Goal: Information Seeking & Learning: Learn about a topic

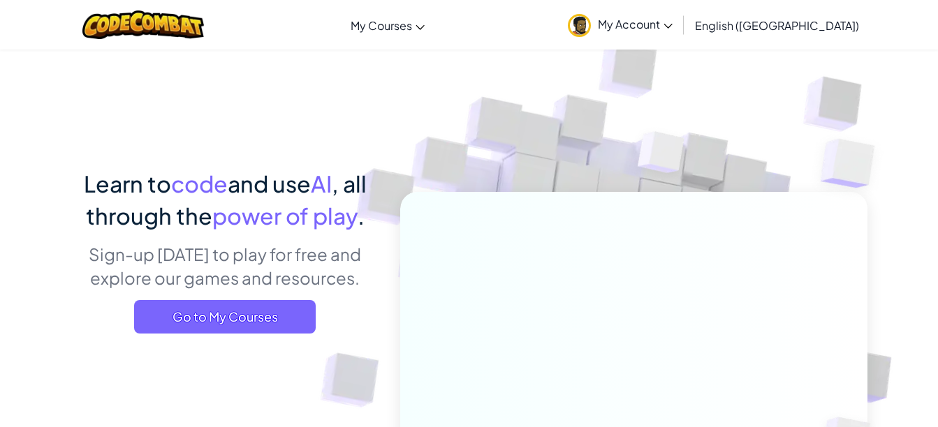
click at [304, 309] on span "Go to My Courses" at bounding box center [225, 317] width 182 height 34
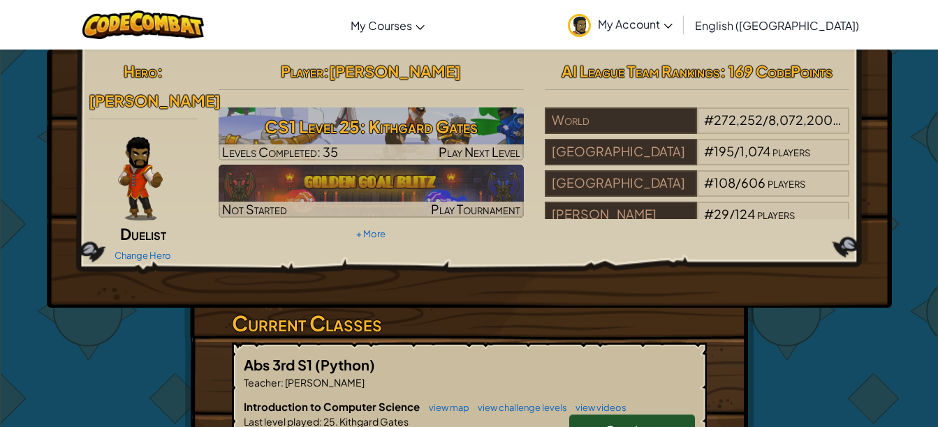
click at [282, 141] on h3 "CS1 Level 25: Kithgard Gates" at bounding box center [371, 126] width 305 height 31
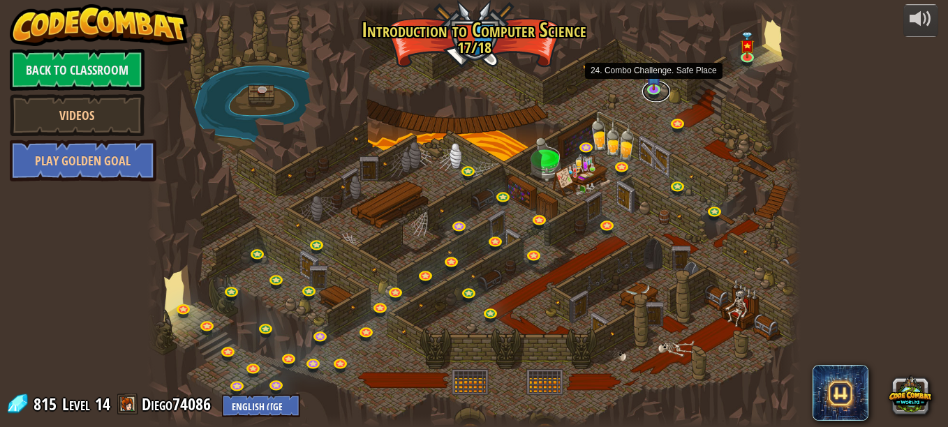
click at [654, 90] on link at bounding box center [656, 91] width 28 height 21
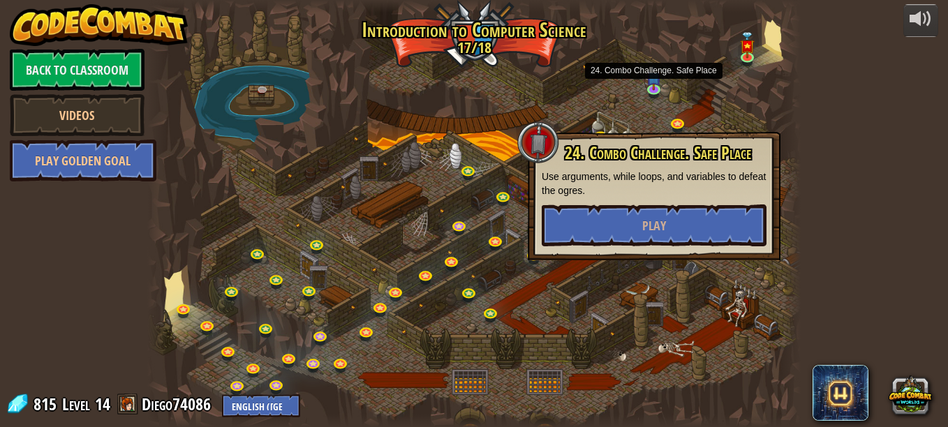
click at [611, 254] on div "24. Combo Challenge. Safe Place Use arguments, while loops, and variables to de…" at bounding box center [654, 196] width 253 height 128
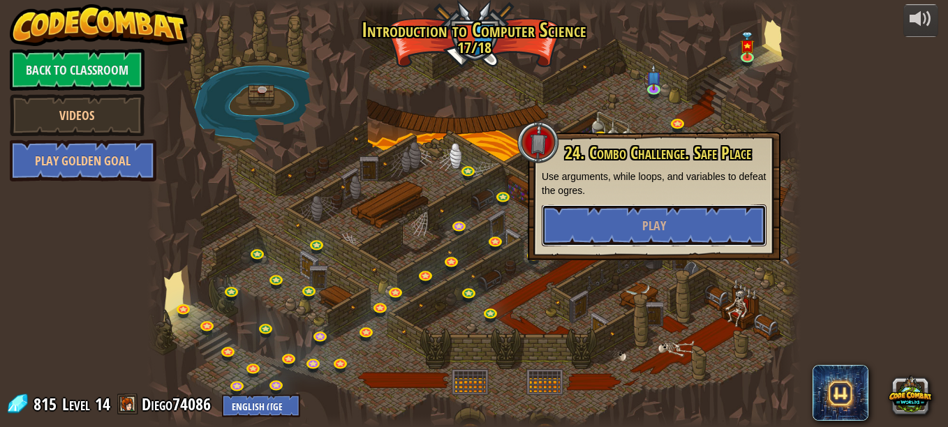
click at [652, 231] on span "Play" at bounding box center [654, 225] width 24 height 17
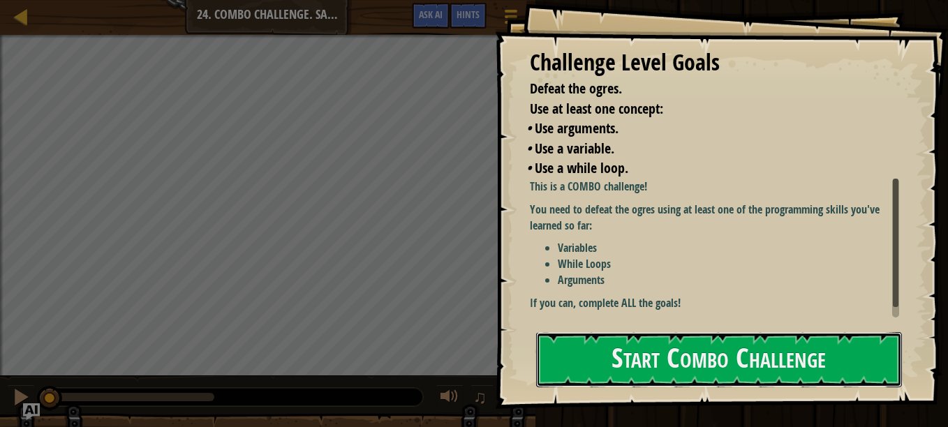
click at [701, 359] on button "Start Combo Challenge" at bounding box center [719, 359] width 366 height 55
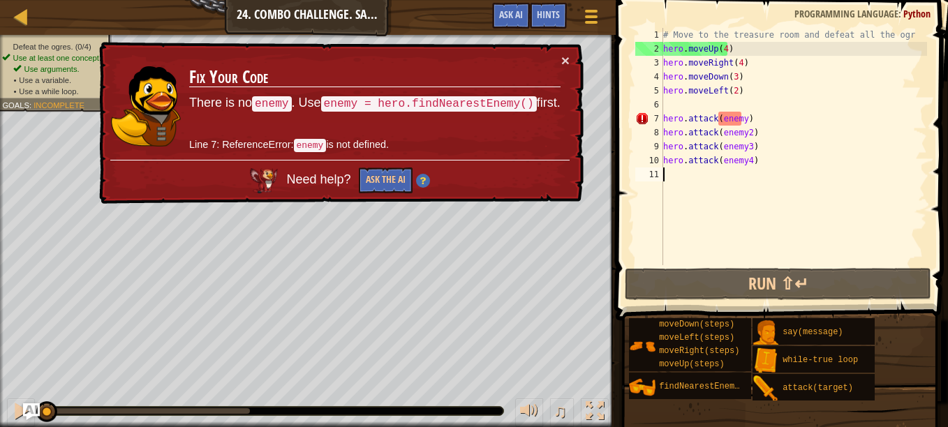
click at [592, 20] on div at bounding box center [591, 17] width 18 height 20
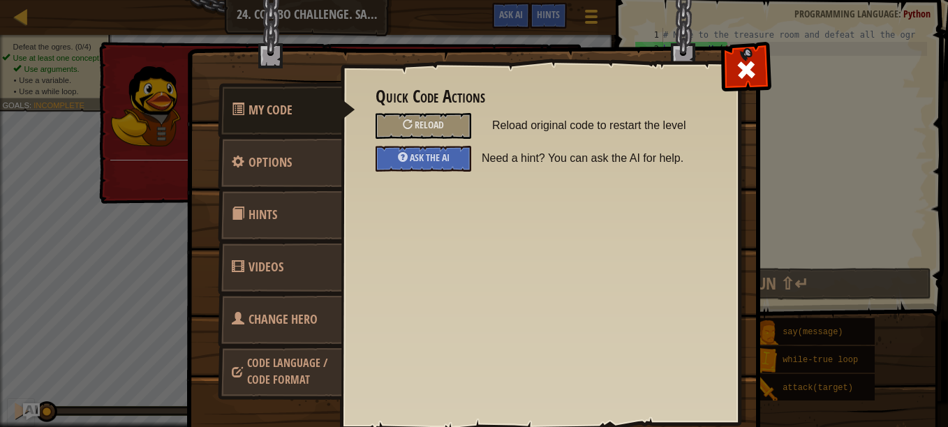
click at [398, 120] on div "Reload" at bounding box center [424, 126] width 96 height 26
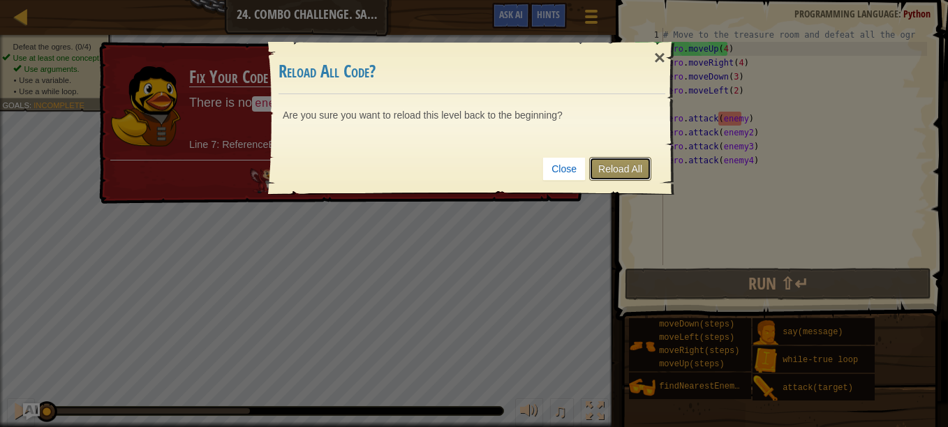
click at [610, 161] on link "Reload All" at bounding box center [620, 169] width 62 height 24
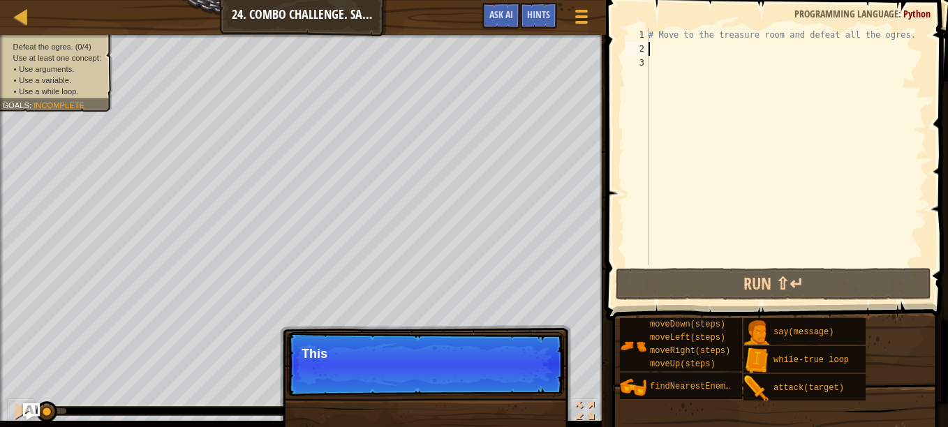
click at [672, 51] on div "# Move to the treasure room and defeat all the ogres." at bounding box center [786, 160] width 281 height 265
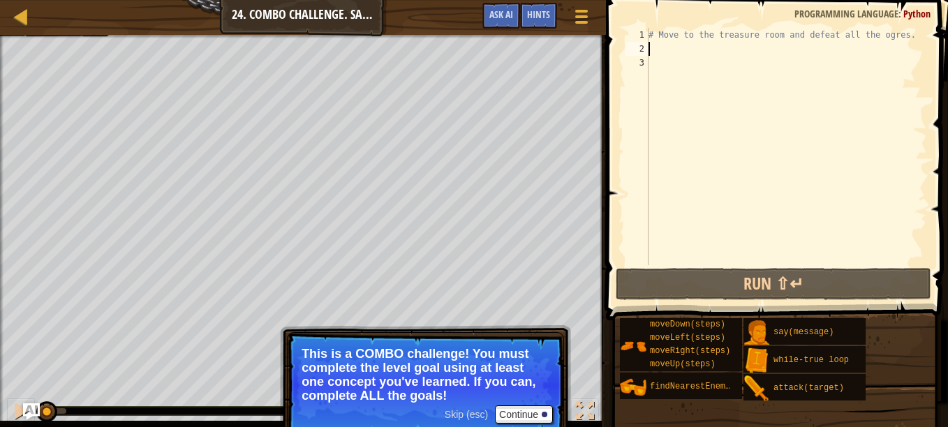
type textarea "h"
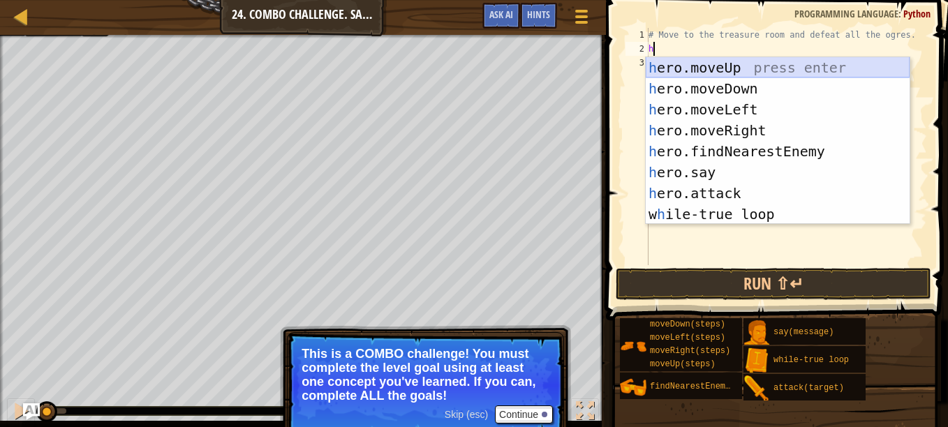
click at [696, 64] on div "h ero.moveUp press enter h ero.moveDown press enter h ero.moveLeft press enter …" at bounding box center [778, 161] width 264 height 209
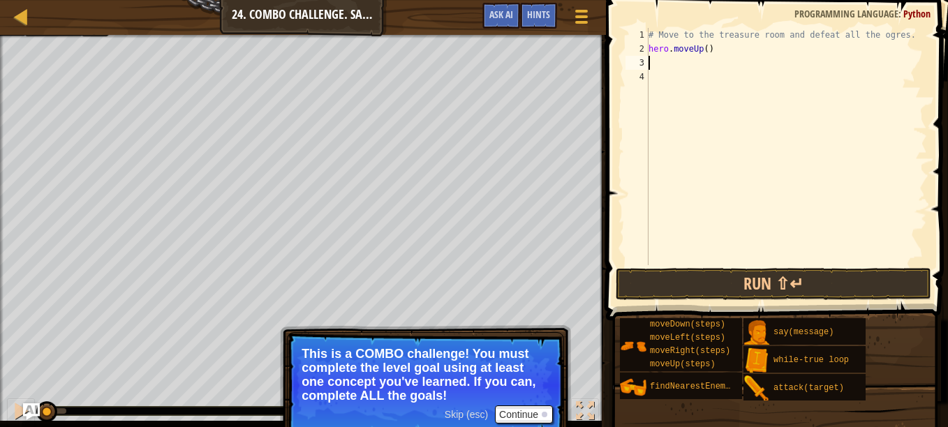
click at [702, 54] on div "# Move to the treasure room and defeat all the ogres. hero . moveUp ( )" at bounding box center [786, 160] width 281 height 265
click at [704, 53] on div "# Move to the treasure room and defeat all the ogres. hero . moveUp ( )" at bounding box center [786, 160] width 281 height 265
type textarea "hero.moveUp(4)"
click at [679, 61] on div "# Move to the treasure room and defeat all the ogres. hero . moveUp ( 4 )" at bounding box center [786, 160] width 281 height 265
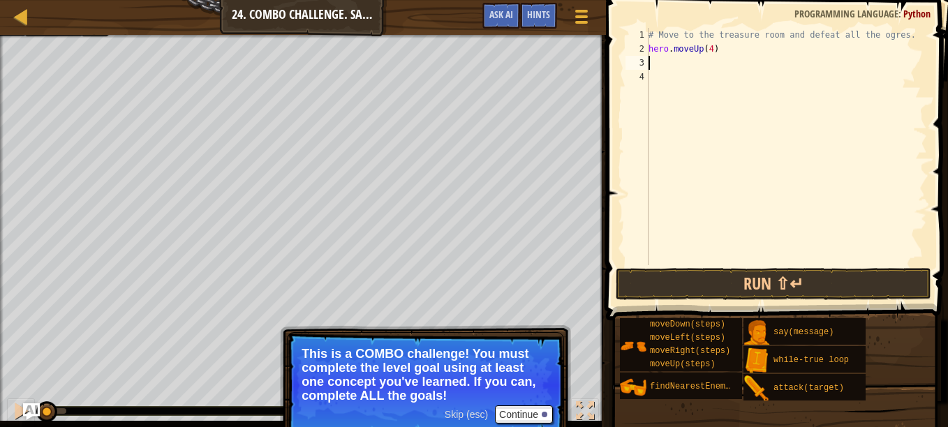
scroll to position [6, 0]
type textarea "h"
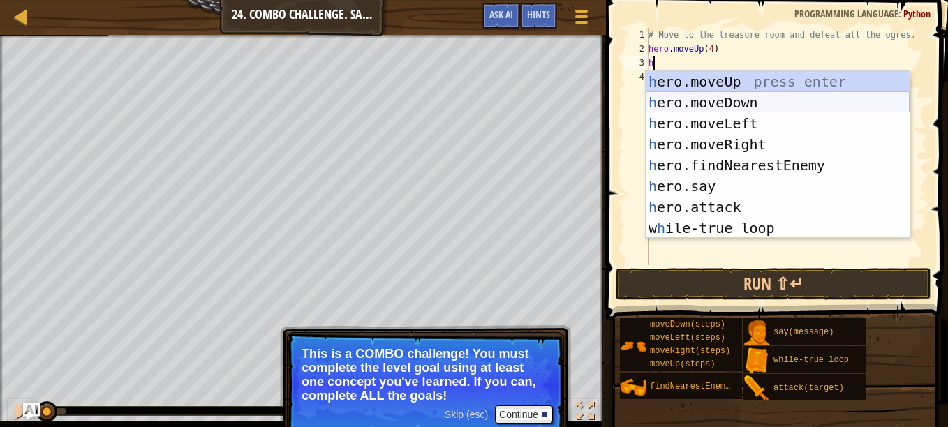
click at [743, 119] on div "h ero.moveUp press enter h ero.moveDown press enter h ero.moveLeft press enter …" at bounding box center [778, 175] width 264 height 209
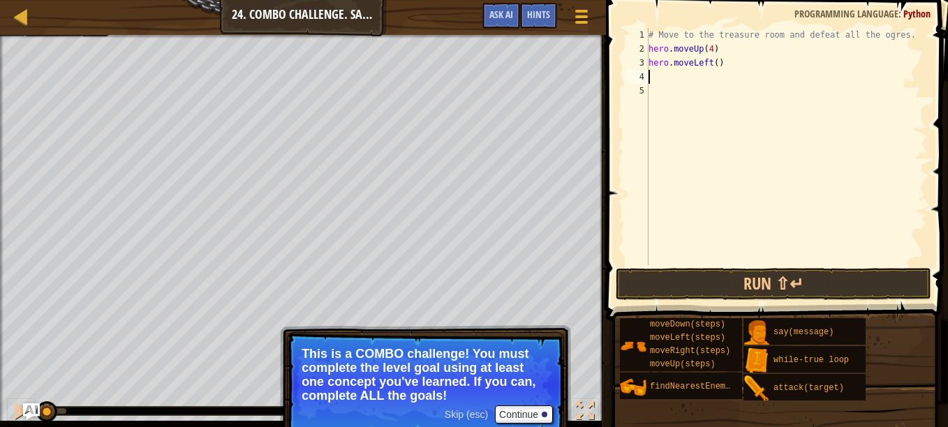
click at [707, 64] on div "# Move to the treasure room and defeat all the ogres. hero . moveUp ( 4 ) hero …" at bounding box center [786, 160] width 281 height 265
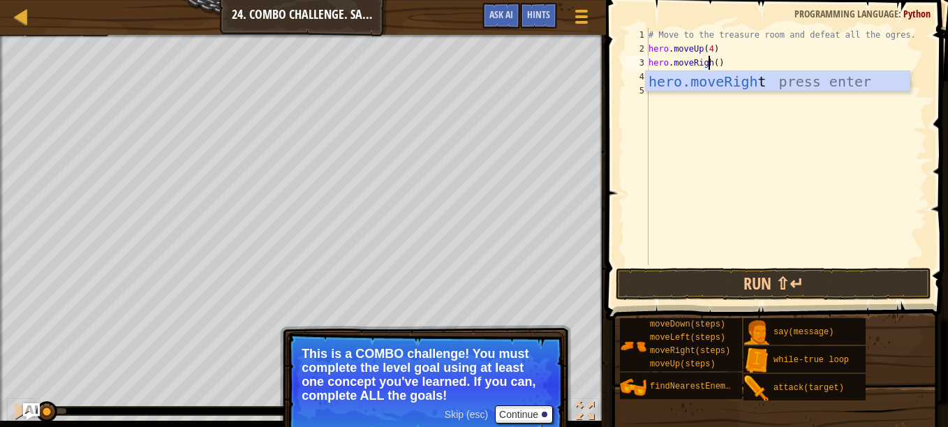
scroll to position [6, 6]
click at [723, 65] on div "# Move to the treasure room and defeat all the ogres. hero . moveUp ( 4 ) hero …" at bounding box center [786, 160] width 281 height 265
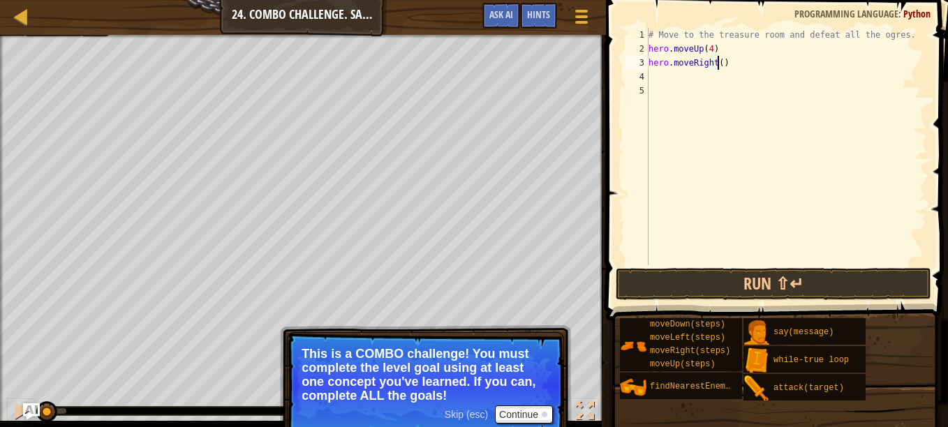
click at [717, 64] on div "# Move to the treasure room and defeat all the ogres. hero . moveUp ( 4 ) hero …" at bounding box center [786, 160] width 281 height 265
type textarea "hero.moveRight(4)"
click at [689, 84] on div "# Move to the treasure room and defeat all the ogres. hero . moveUp ( 4 ) hero …" at bounding box center [786, 160] width 281 height 265
click at [668, 74] on div "# Move to the treasure room and defeat all the ogres. hero . moveUp ( 4 ) hero …" at bounding box center [786, 160] width 281 height 265
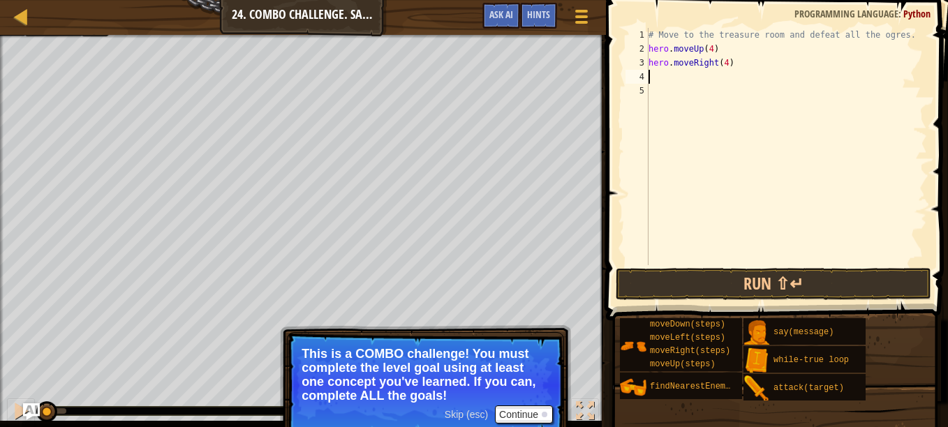
type textarea "h"
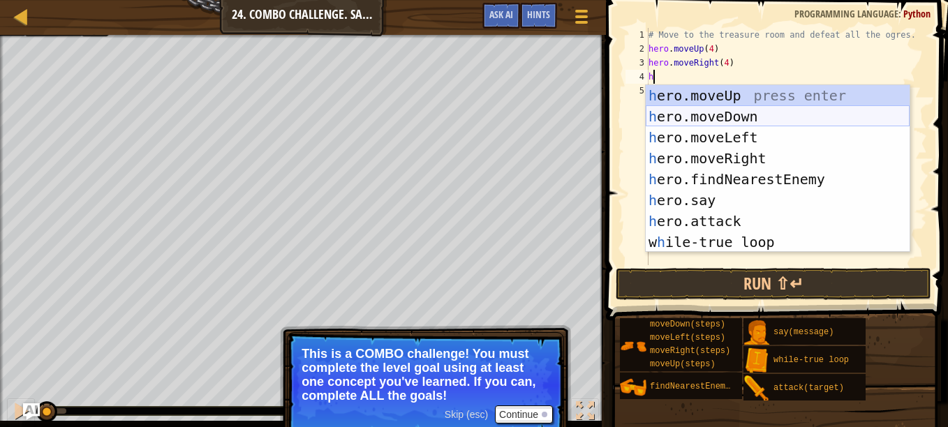
click at [695, 112] on div "h ero.moveUp press enter h ero.moveDown press enter h ero.moveLeft press enter …" at bounding box center [778, 189] width 264 height 209
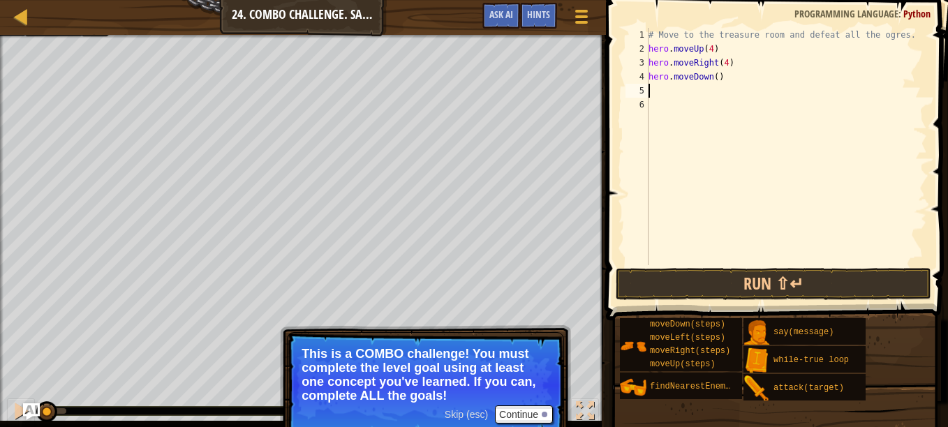
click at [712, 77] on div "# Move to the treasure room and defeat all the ogres. hero . moveUp ( 4 ) hero …" at bounding box center [786, 160] width 281 height 265
type textarea "hero.moveDown(3)"
click at [667, 86] on div "# Move to the treasure room and defeat all the ogres. hero . moveUp ( 4 ) hero …" at bounding box center [786, 160] width 281 height 265
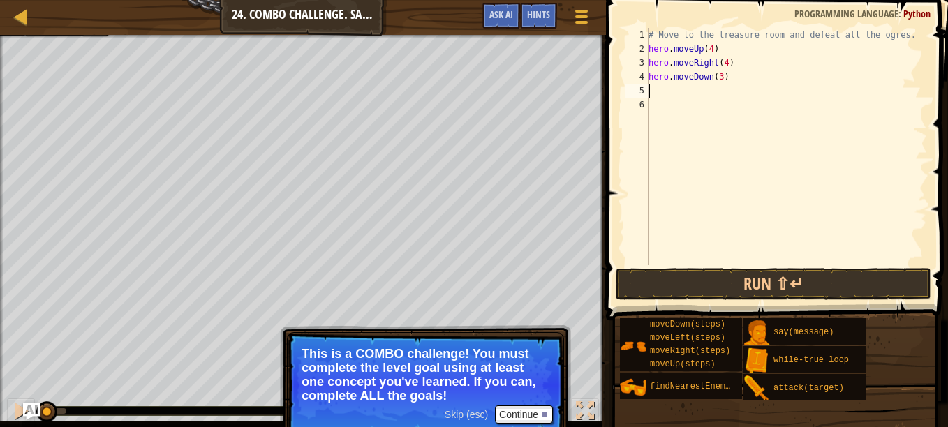
type textarea "h"
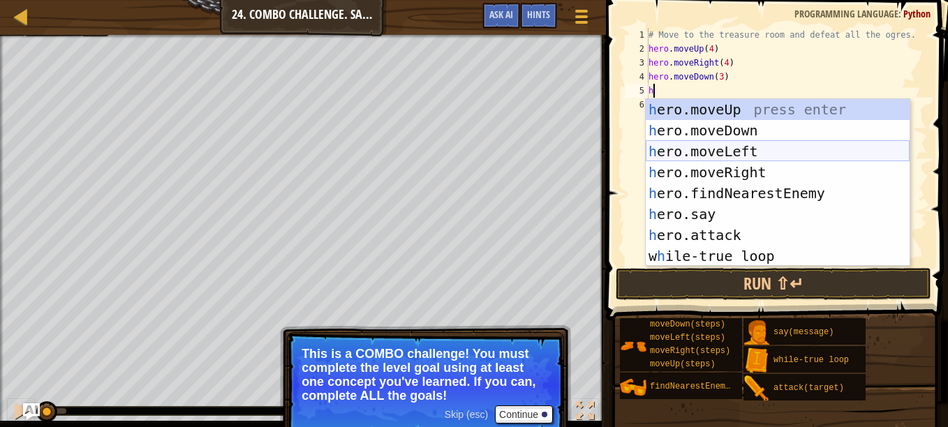
click at [708, 145] on div "h ero.moveUp press enter h ero.moveDown press enter h ero.moveLeft press enter …" at bounding box center [778, 203] width 264 height 209
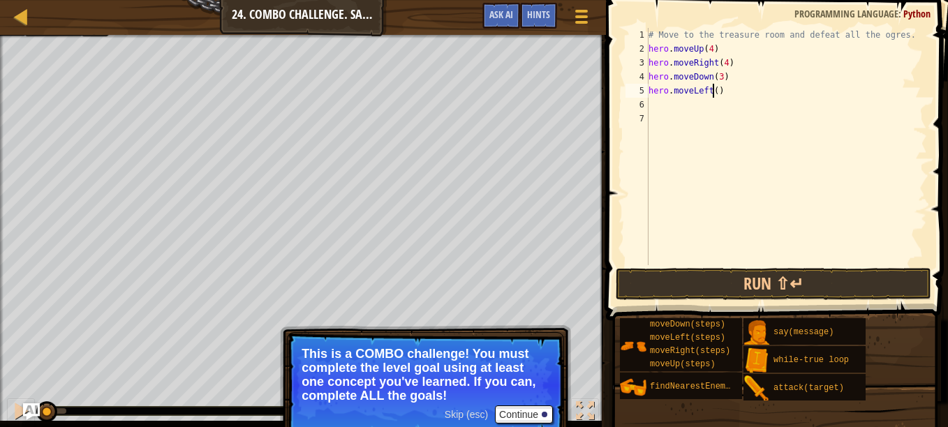
click at [712, 92] on div "# Move to the treasure room and defeat all the ogres. hero . moveUp ( 4 ) hero …" at bounding box center [786, 160] width 281 height 265
type textarea "hero.moveLeft(1)"
click at [670, 113] on div "# Move to the treasure room and defeat all the ogres. hero . moveUp ( 4 ) hero …" at bounding box center [786, 160] width 281 height 265
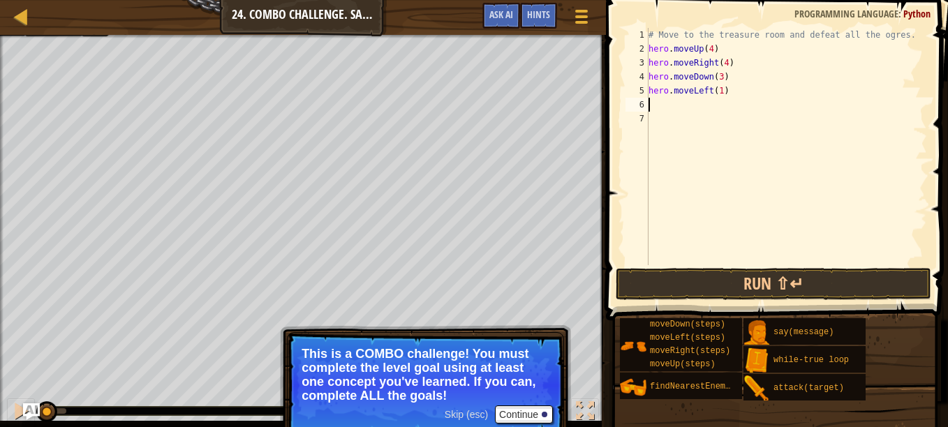
click at [669, 105] on div "# Move to the treasure room and defeat all the ogres. hero . moveUp ( 4 ) hero …" at bounding box center [786, 160] width 281 height 265
type textarea "w"
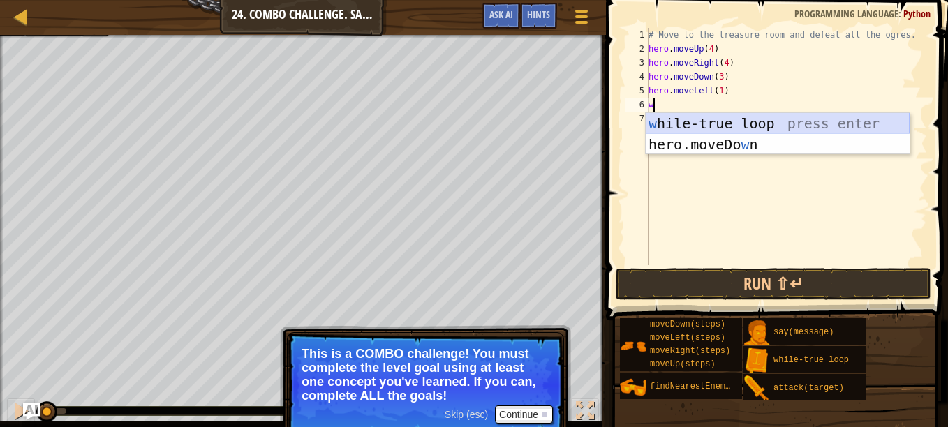
click at [678, 118] on div "w [PERSON_NAME]-true loop press enter hero.moveDo w n press enter" at bounding box center [778, 155] width 264 height 84
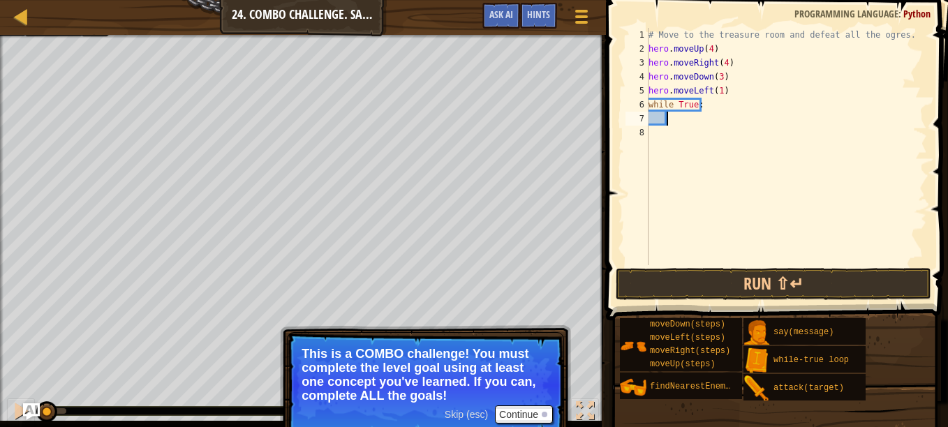
click at [684, 118] on div "# Move to the treasure room and defeat all the ogres. hero . moveUp ( 4 ) hero …" at bounding box center [786, 160] width 281 height 265
click at [686, 115] on div "# Move to the treasure room and defeat all the ogres. hero . moveUp ( 4 ) hero …" at bounding box center [786, 160] width 281 height 265
type textarea "h"
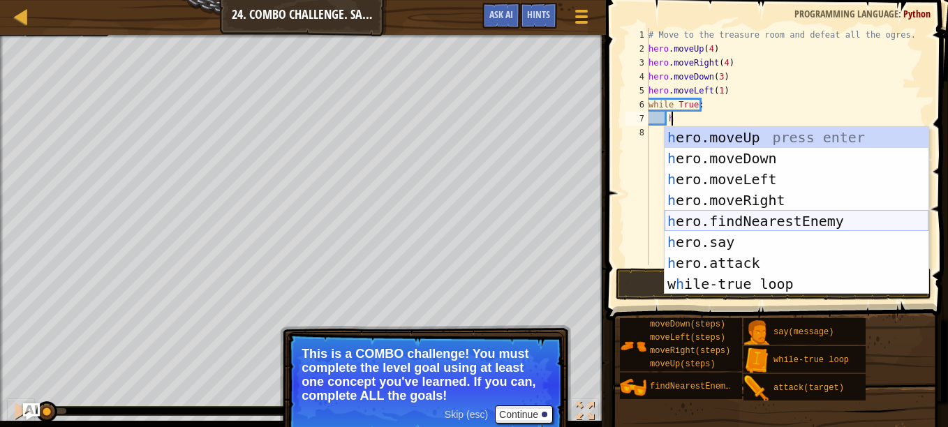
click at [772, 228] on div "h ero.moveUp press enter h ero.moveDown press enter h ero.moveLeft press enter …" at bounding box center [797, 231] width 264 height 209
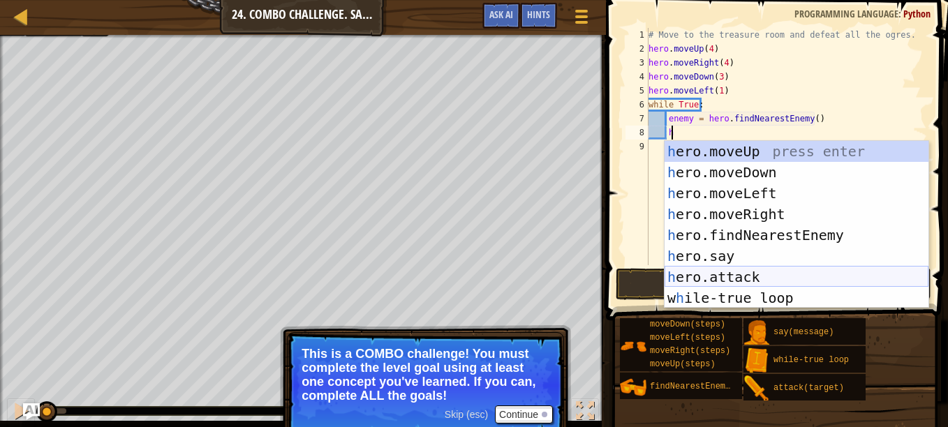
click at [753, 276] on div "h ero.moveUp press enter h ero.moveDown press enter h ero.moveLeft press enter …" at bounding box center [797, 245] width 264 height 209
type textarea "hero.attack(enemy)"
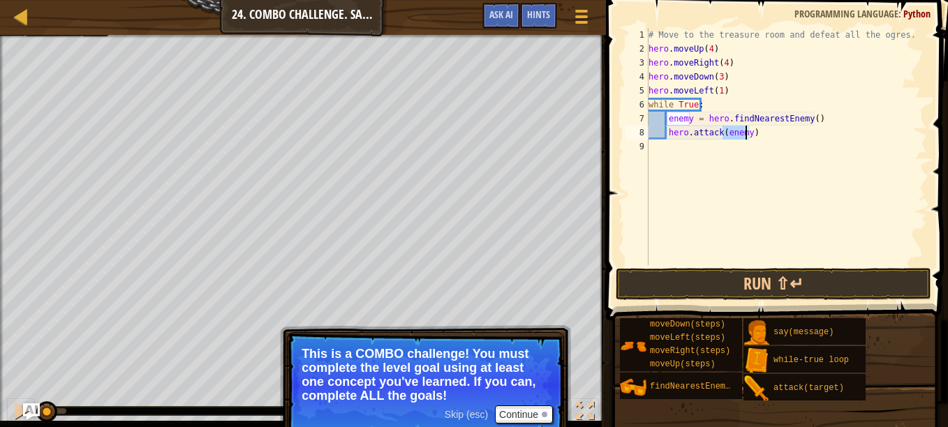
click at [766, 140] on div "# Move to the treasure room and defeat all the ogres. hero . moveUp ( 4 ) hero …" at bounding box center [786, 160] width 281 height 265
click at [767, 139] on div "# Move to the treasure room and defeat all the ogres. hero . moveUp ( 4 ) hero …" at bounding box center [786, 160] width 281 height 265
type textarea "hero.attack(enemy)"
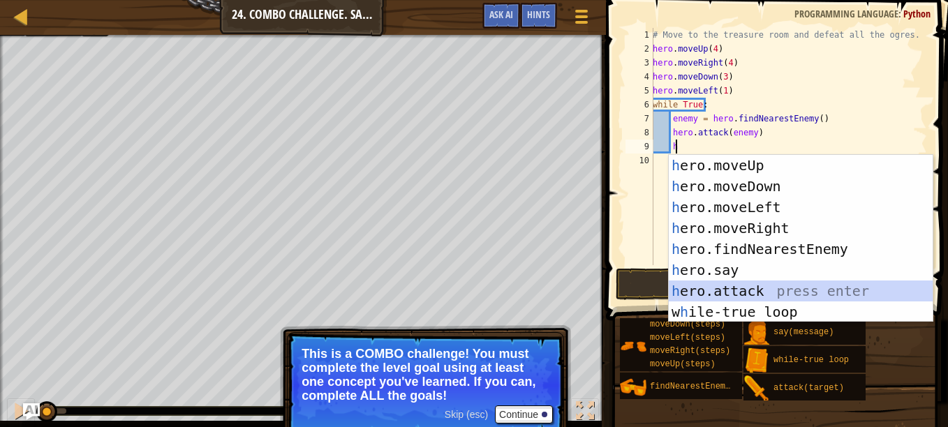
click at [717, 287] on div "h ero.moveUp press enter h ero.moveDown press enter h ero.moveLeft press enter …" at bounding box center [801, 259] width 264 height 209
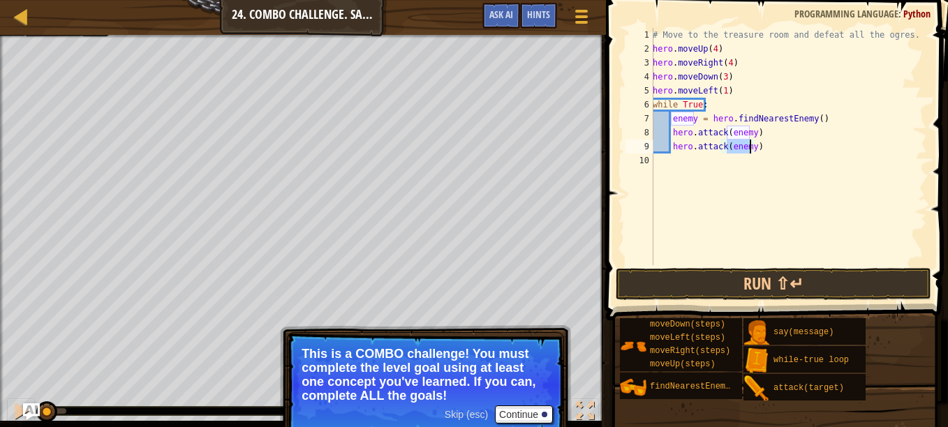
type textarea "hero.attack(enemy)"
click at [748, 281] on button "Run ⇧↵" at bounding box center [774, 284] width 316 height 32
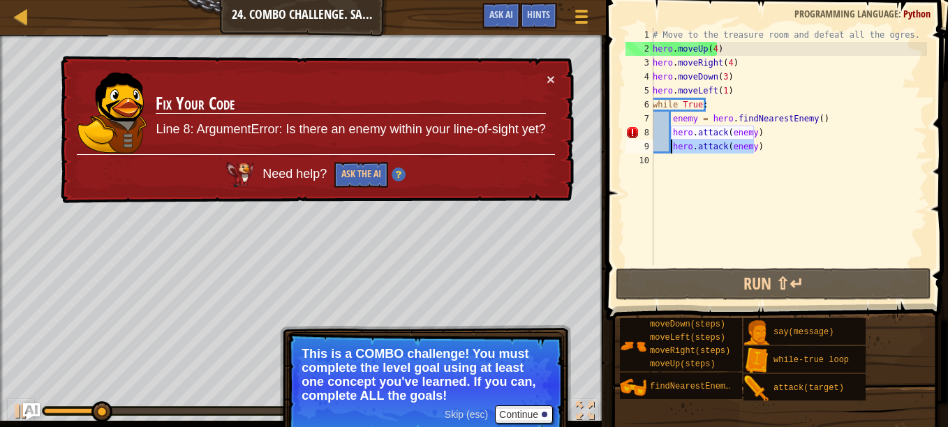
drag, startPoint x: 754, startPoint y: 149, endPoint x: 673, endPoint y: 152, distance: 81.0
click at [673, 152] on div "# Move to the treasure room and defeat all the ogres. hero . moveUp ( 4 ) hero …" at bounding box center [788, 160] width 277 height 265
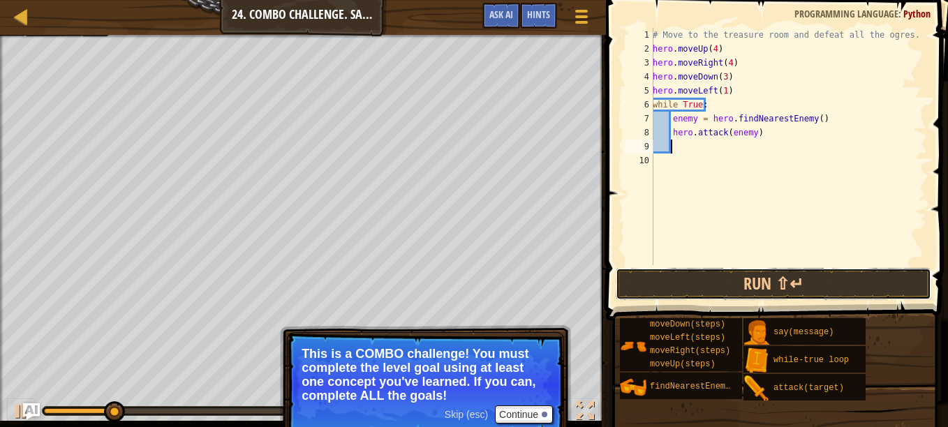
click at [742, 286] on button "Run ⇧↵" at bounding box center [774, 284] width 316 height 32
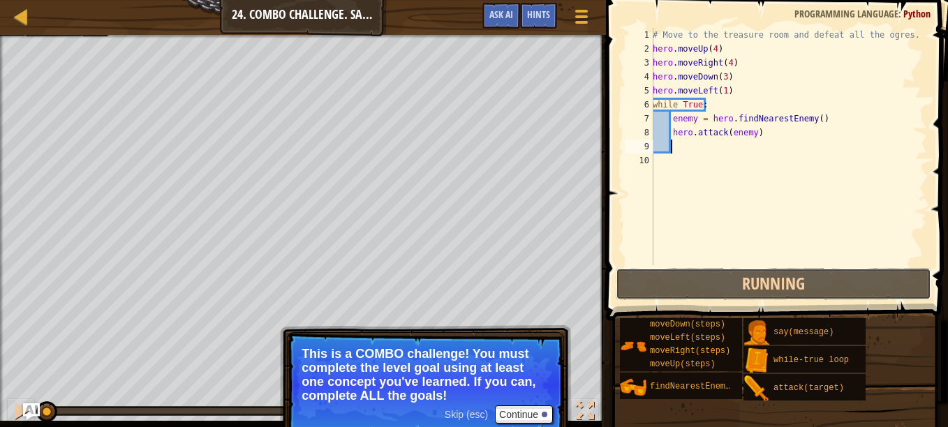
click at [716, 287] on button "Running" at bounding box center [774, 284] width 316 height 32
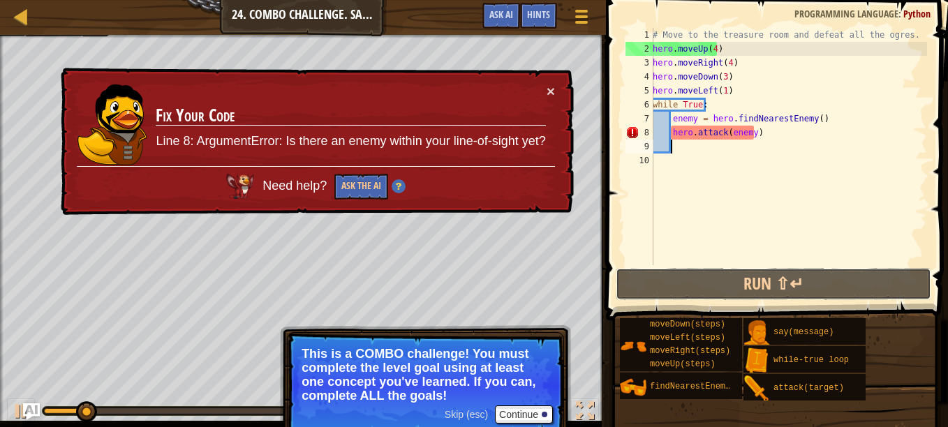
click at [708, 283] on button "Run ⇧↵" at bounding box center [774, 284] width 316 height 32
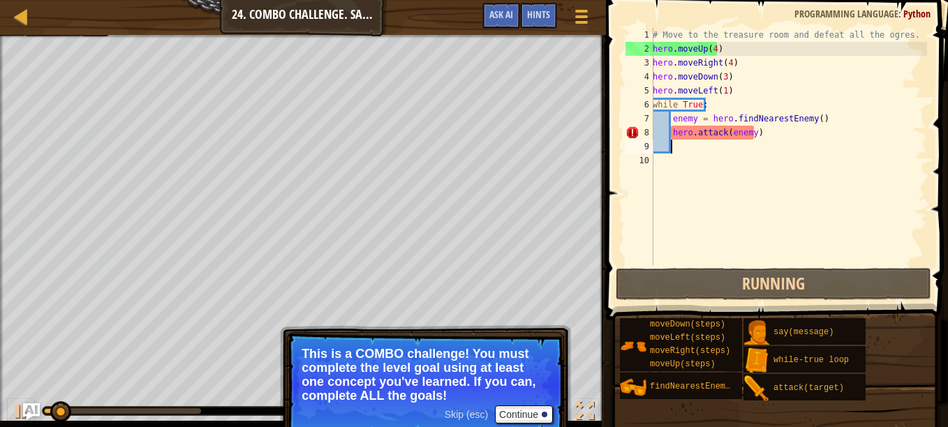
click at [691, 126] on div "# Move to the treasure room and defeat all the ogres. hero . moveUp ( 4 ) hero …" at bounding box center [788, 160] width 277 height 265
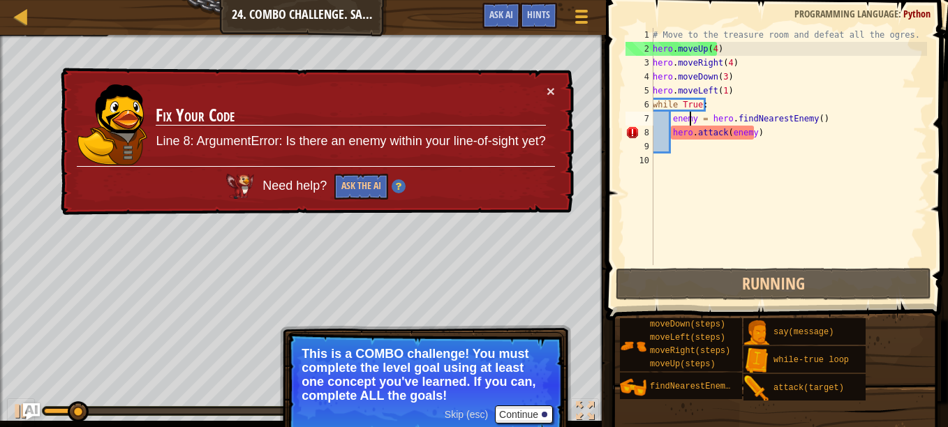
click at [692, 121] on div "# Move to the treasure room and defeat all the ogres. hero . moveUp ( 4 ) hero …" at bounding box center [788, 160] width 277 height 265
click at [693, 121] on div "# Move to the treasure room and defeat all the ogres. hero . moveUp ( 4 ) hero …" at bounding box center [788, 160] width 277 height 265
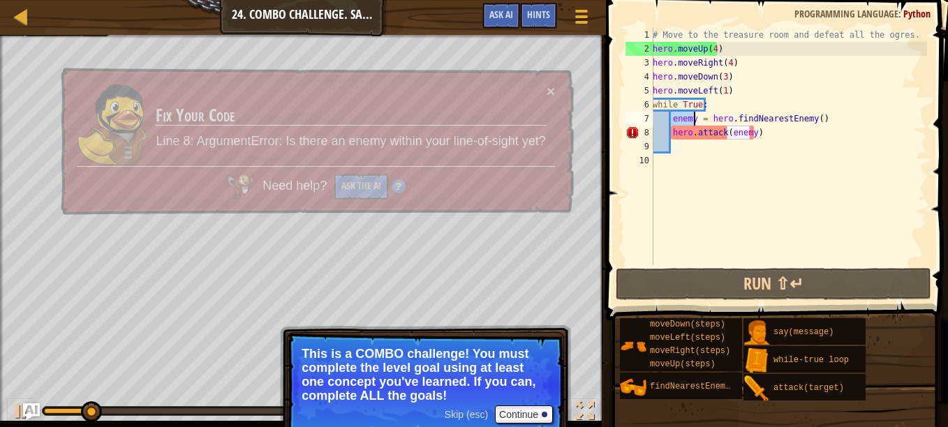
click at [695, 119] on div "# Move to the treasure room and defeat all the ogres. hero . moveUp ( 4 ) hero …" at bounding box center [788, 160] width 277 height 265
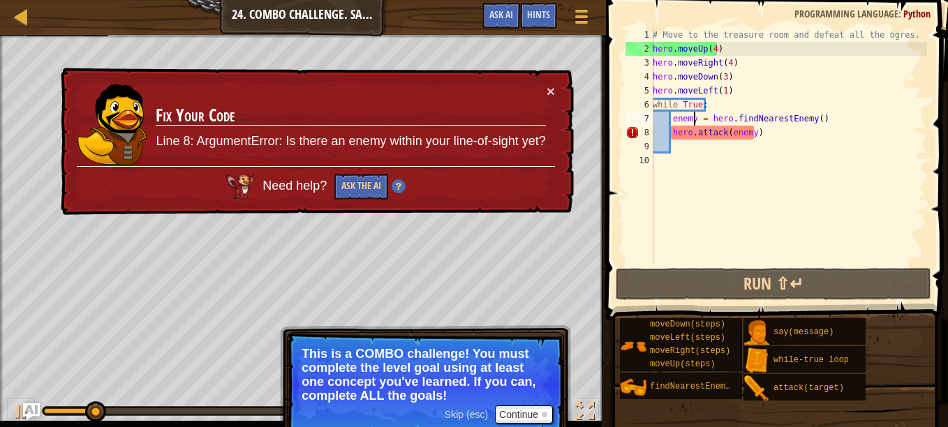
click at [695, 119] on div "# Move to the treasure room and defeat all the ogres. hero . moveUp ( 4 ) hero …" at bounding box center [788, 160] width 277 height 265
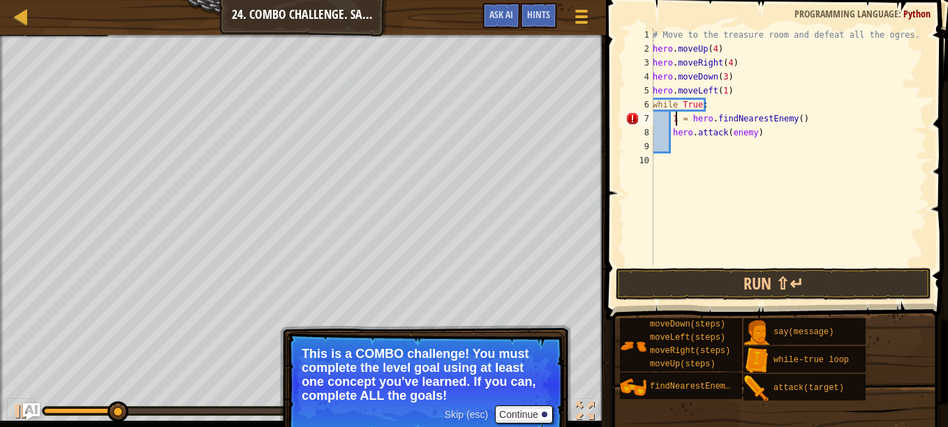
type textarea "= hero.findNearestEnemy()"
drag, startPoint x: 830, startPoint y: 121, endPoint x: 677, endPoint y: 119, distance: 152.9
click at [677, 119] on div "# Move to the treasure room and defeat all the ogres. hero . moveUp ( 4 ) hero …" at bounding box center [788, 160] width 277 height 265
type textarea "e"
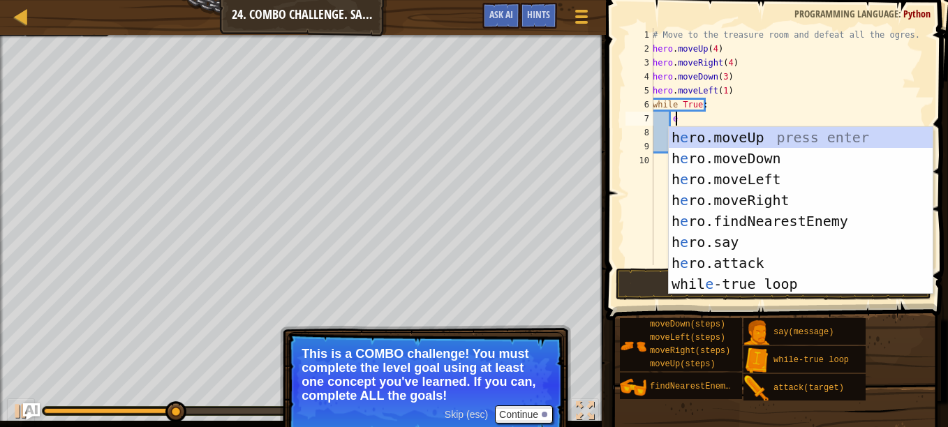
scroll to position [6, 1]
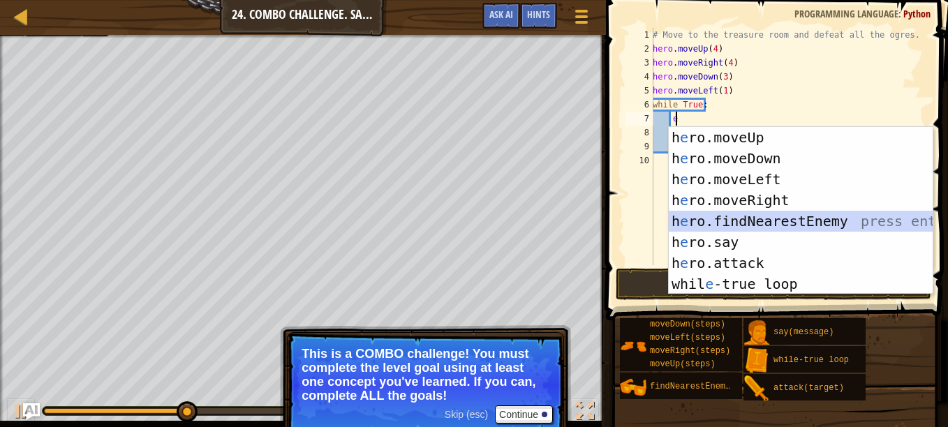
click at [736, 226] on div "h e ro.moveUp press enter h e ro.moveDown press enter h e ro.moveLeft press ent…" at bounding box center [801, 231] width 264 height 209
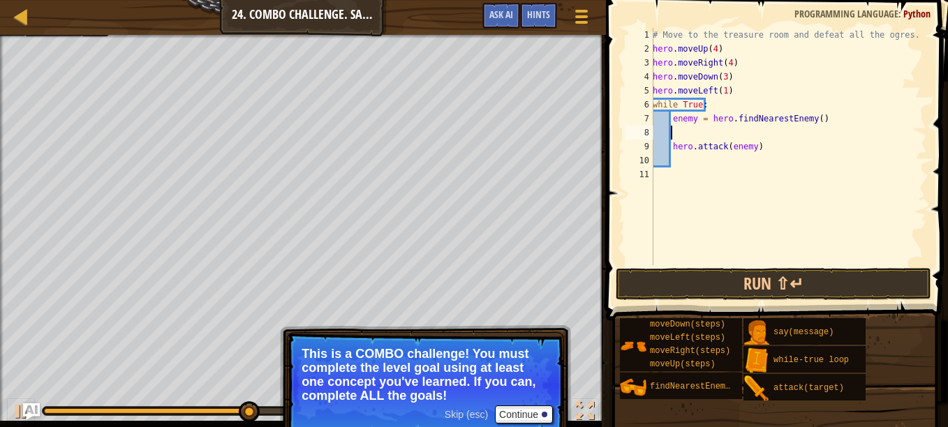
click at [687, 133] on div "# Move to the treasure room and defeat all the ogres. hero . moveUp ( 4 ) hero …" at bounding box center [788, 160] width 277 height 265
click at [722, 91] on div "# Move to the treasure room and defeat all the ogres. hero . moveUp ( 4 ) hero …" at bounding box center [788, 160] width 277 height 265
type textarea "hero.moveLeft(2)"
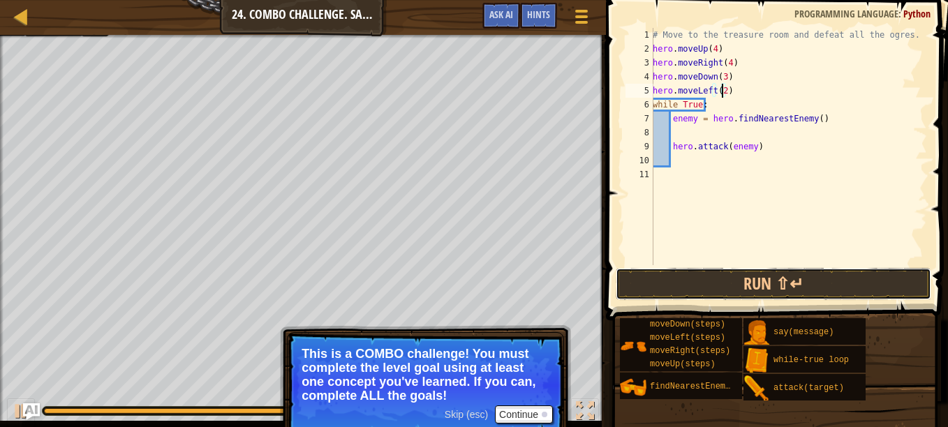
click at [696, 268] on button "Run ⇧↵" at bounding box center [774, 284] width 316 height 32
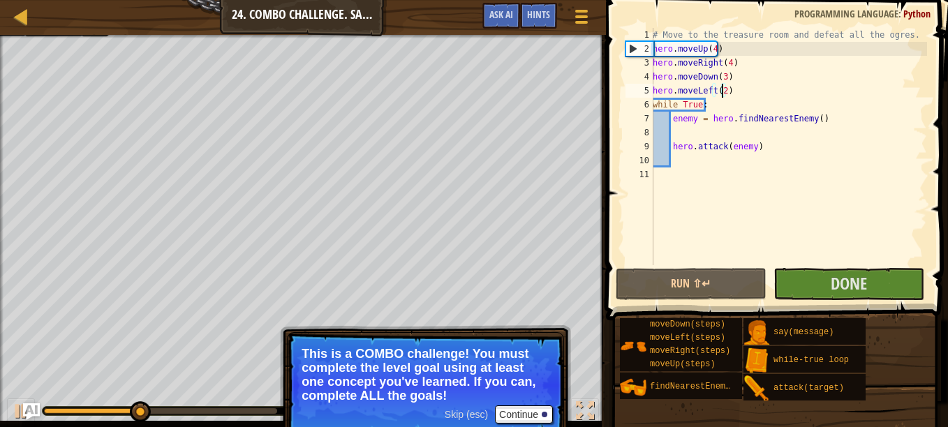
click at [839, 256] on div "# Move to the treasure room and defeat all the ogres. hero . moveUp ( 4 ) hero …" at bounding box center [788, 160] width 277 height 265
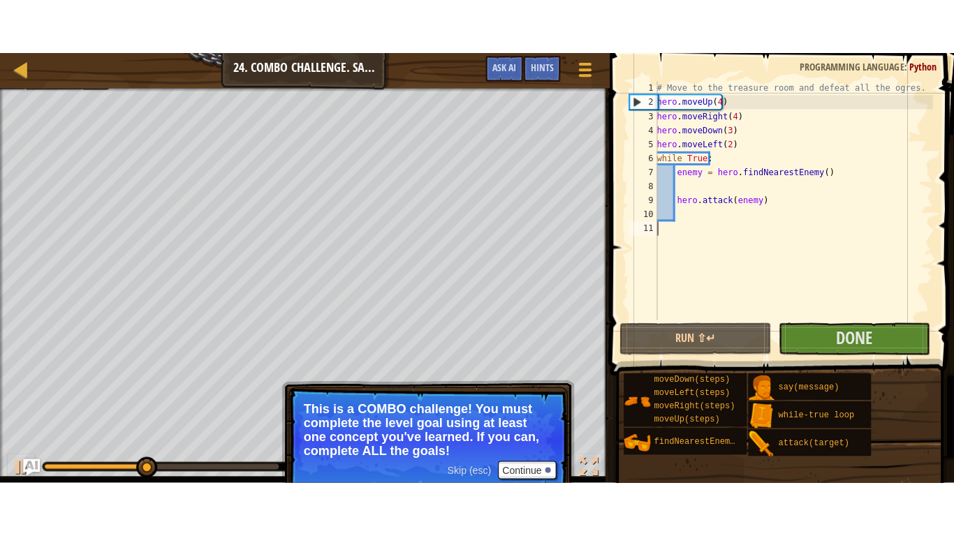
scroll to position [6, 0]
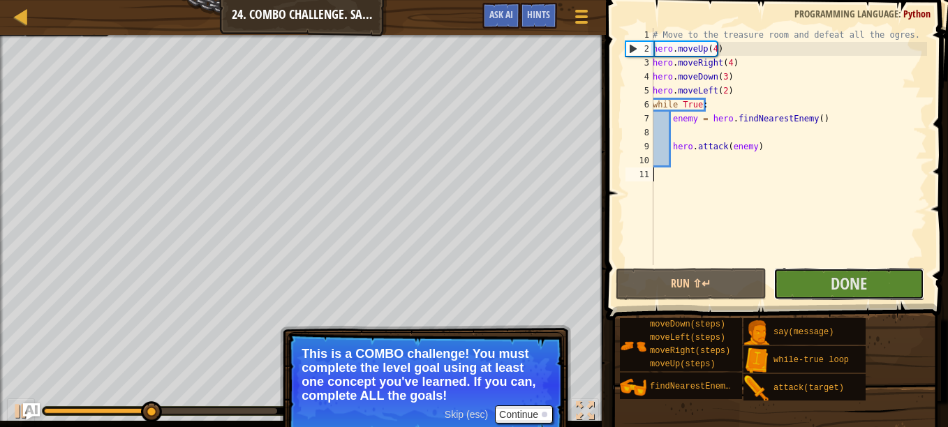
click at [848, 272] on button "Done" at bounding box center [849, 284] width 151 height 32
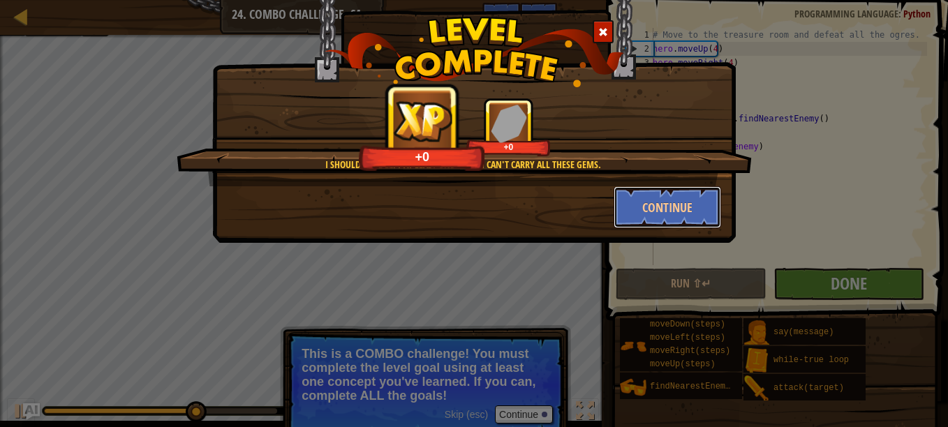
click at [669, 217] on button "Continue" at bounding box center [668, 207] width 108 height 42
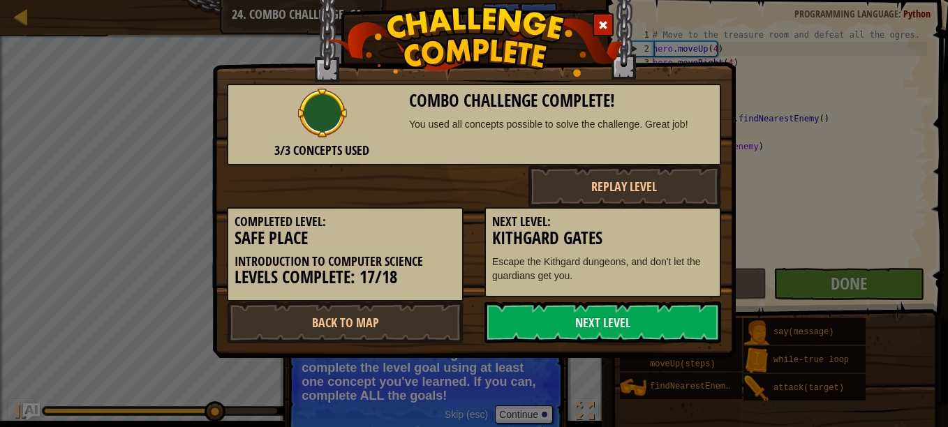
click at [606, 329] on link "Next Level" at bounding box center [603, 323] width 237 height 42
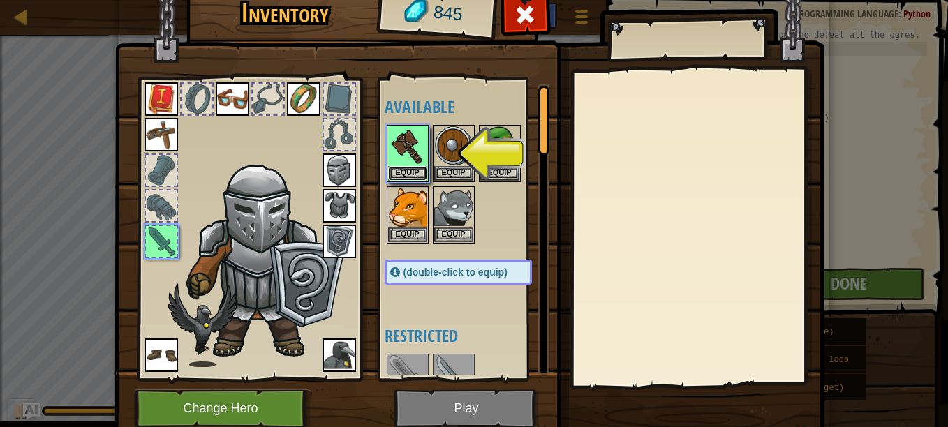
click at [411, 168] on button "Equip" at bounding box center [407, 173] width 39 height 15
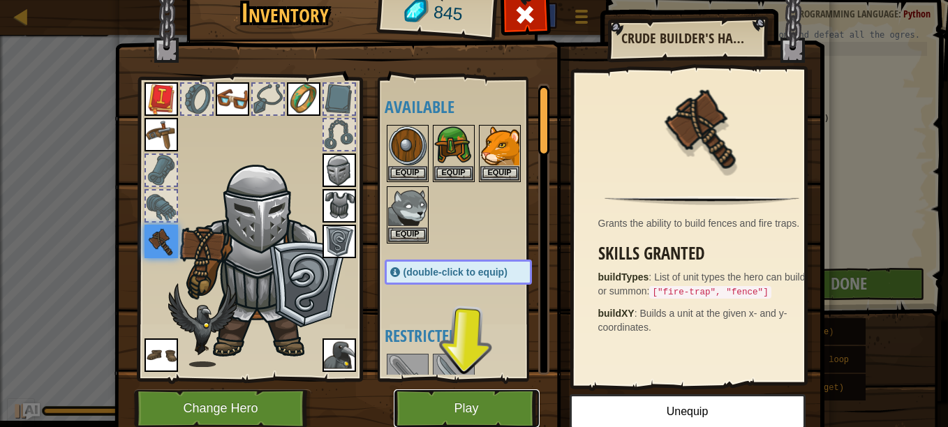
click at [449, 406] on button "Play" at bounding box center [467, 409] width 146 height 38
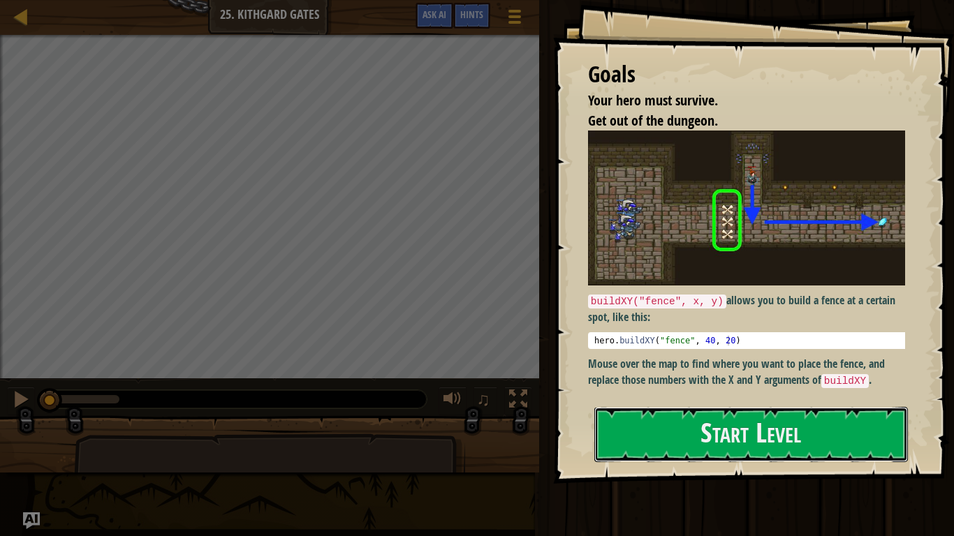
click at [655, 427] on button "Start Level" at bounding box center [751, 434] width 314 height 55
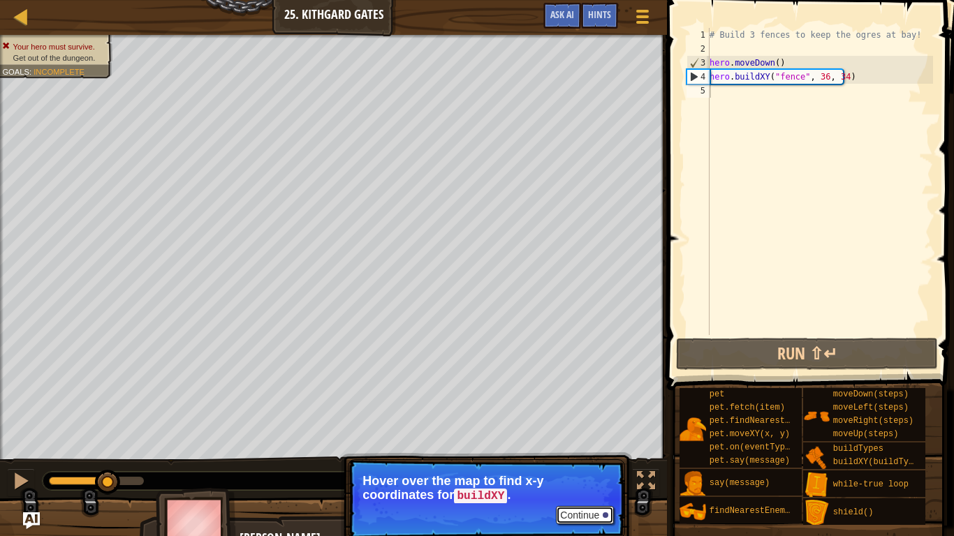
click at [568, 427] on button "Continue" at bounding box center [585, 515] width 58 height 18
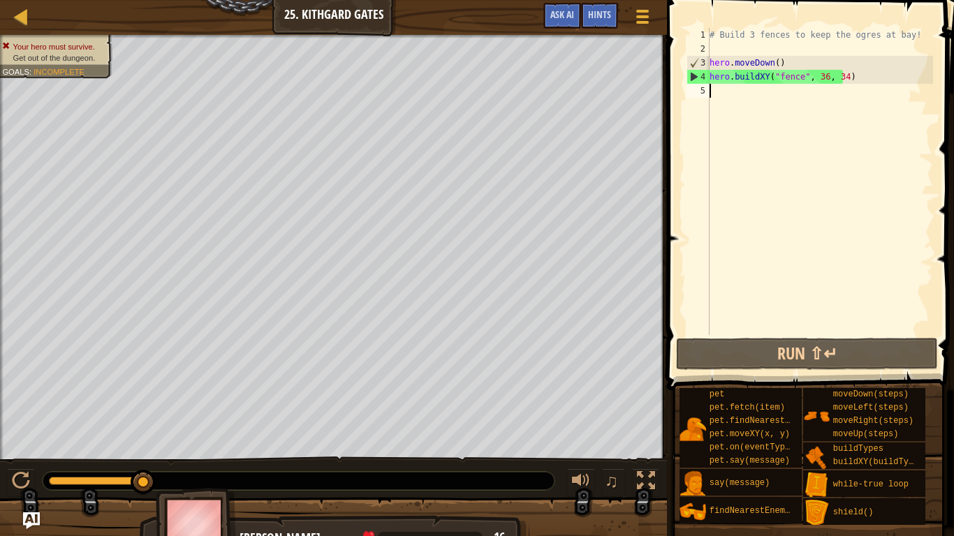
scroll to position [6, 0]
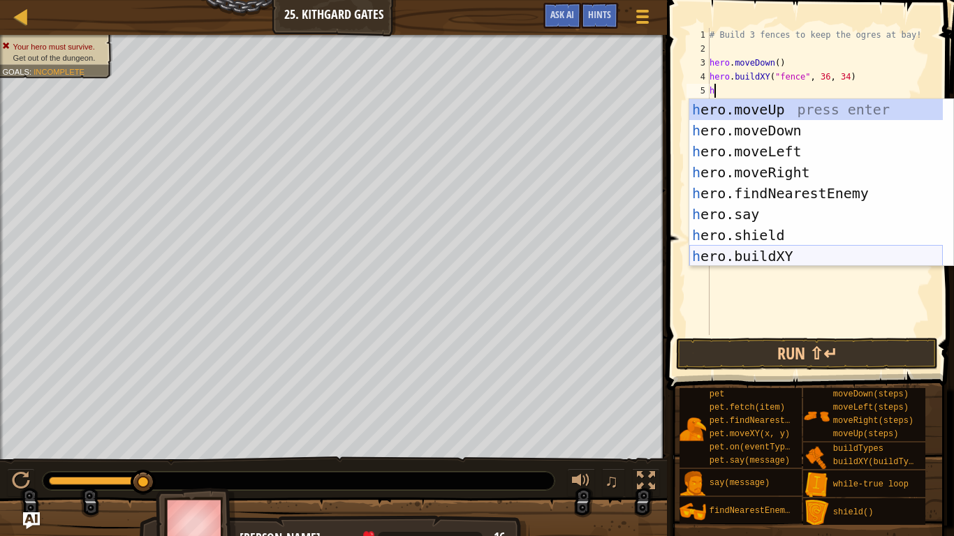
click at [750, 253] on div "h ero.moveUp press enter h ero.moveDown press enter h ero.moveLeft press enter …" at bounding box center [815, 203] width 253 height 209
type textarea "hero.buildXY("fence", 36, 30)"
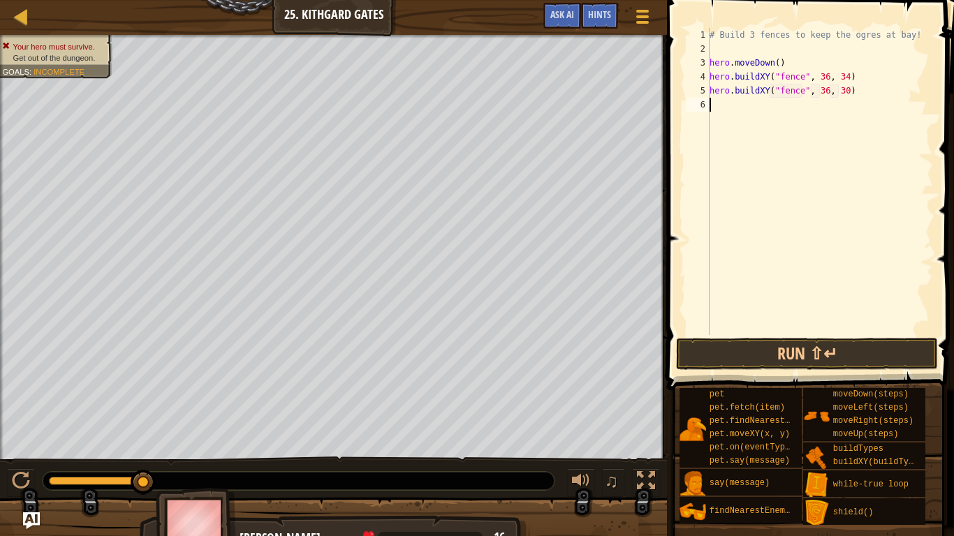
click at [846, 109] on div "# Build 3 fences to keep the ogres at bay! hero . moveDown ( ) hero . buildXY (…" at bounding box center [820, 195] width 226 height 335
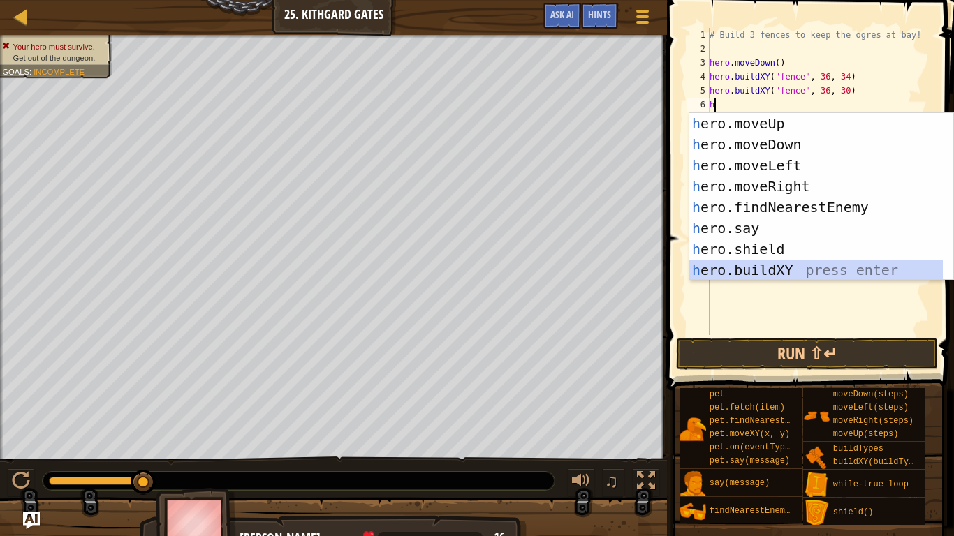
click at [762, 268] on div "h ero.moveUp press enter h ero.moveDown press enter h ero.moveLeft press enter …" at bounding box center [815, 217] width 253 height 209
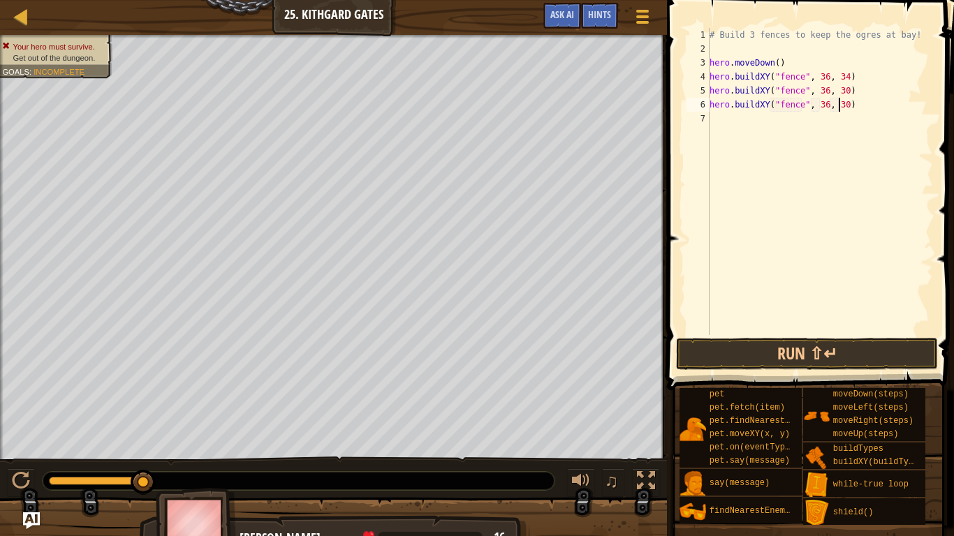
click at [837, 107] on div "# Build 3 fences to keep the ogres at bay! hero . moveDown ( ) hero . buildXY (…" at bounding box center [820, 195] width 226 height 335
type textarea "hero.buildXY("fence", 36, 27)"
click at [758, 123] on div "# Build 3 fences to keep the ogres at bay! hero . moveDown ( ) hero . buildXY (…" at bounding box center [820, 195] width 226 height 335
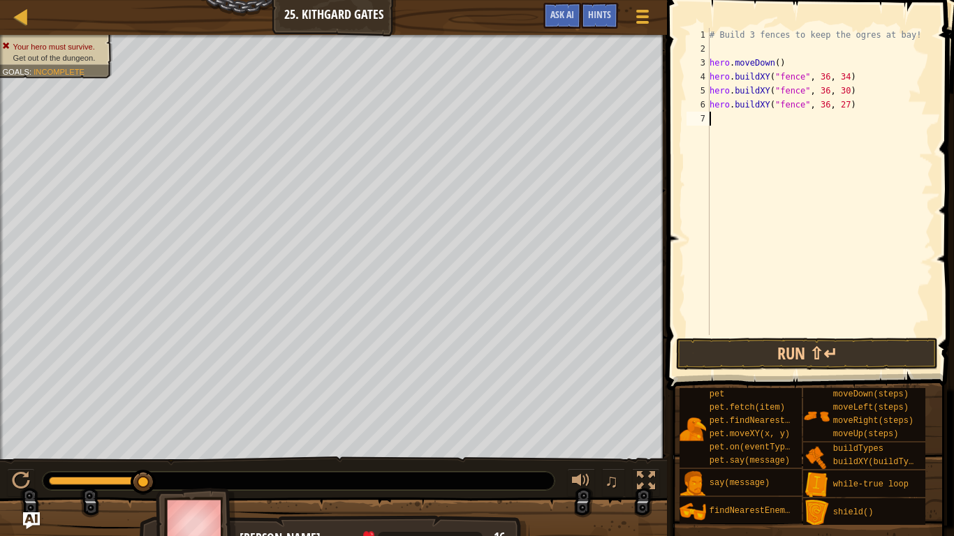
type textarea "h"
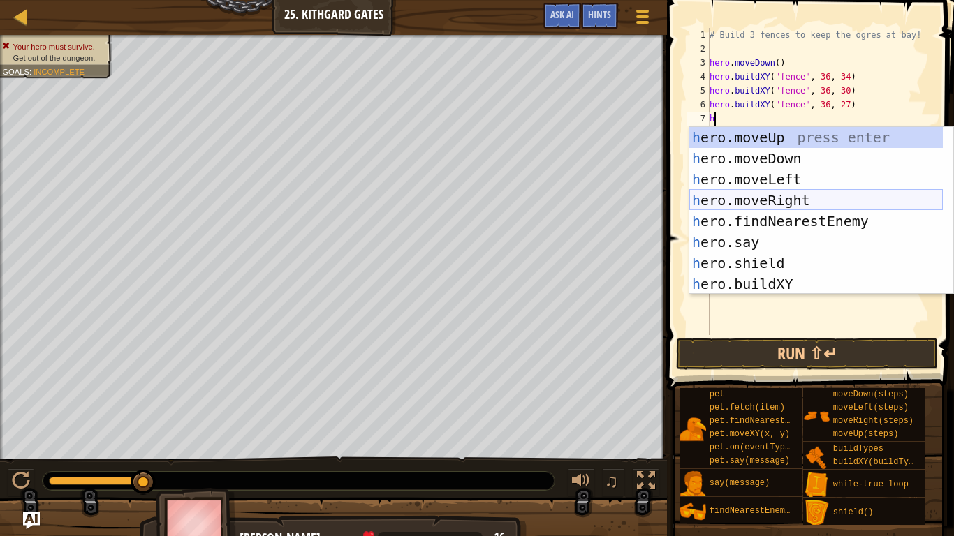
click at [758, 200] on div "h ero.moveUp press enter h ero.moveDown press enter h ero.moveLeft press enter …" at bounding box center [815, 231] width 253 height 209
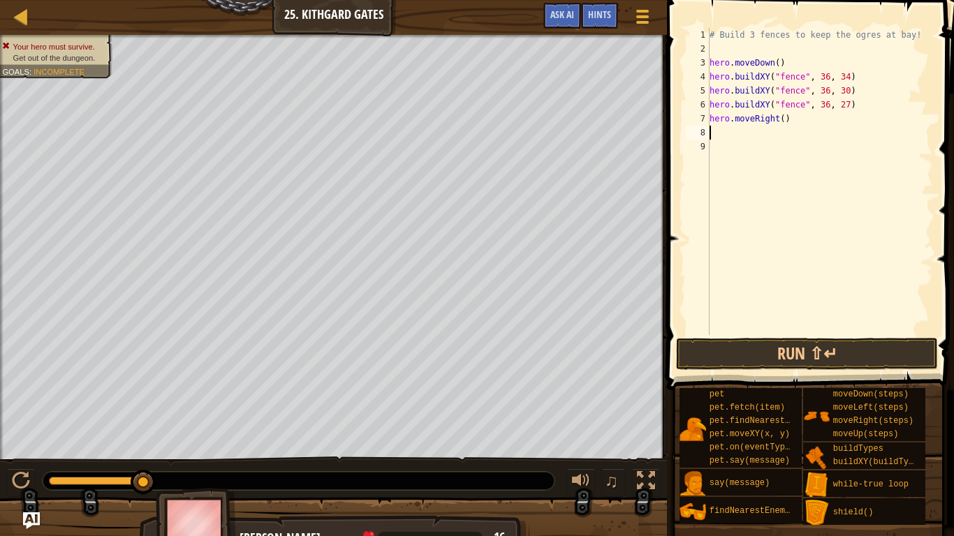
click at [775, 121] on div "# Build 3 fences to keep the ogres at bay! hero . moveDown ( ) hero . buildXY (…" at bounding box center [820, 195] width 226 height 335
click at [779, 122] on div "# Build 3 fences to keep the ogres at bay! hero . moveDown ( ) hero . buildXY (…" at bounding box center [820, 195] width 226 height 335
type textarea "hero.moveRight(4)"
click at [749, 363] on button "Run ⇧↵" at bounding box center [807, 354] width 262 height 32
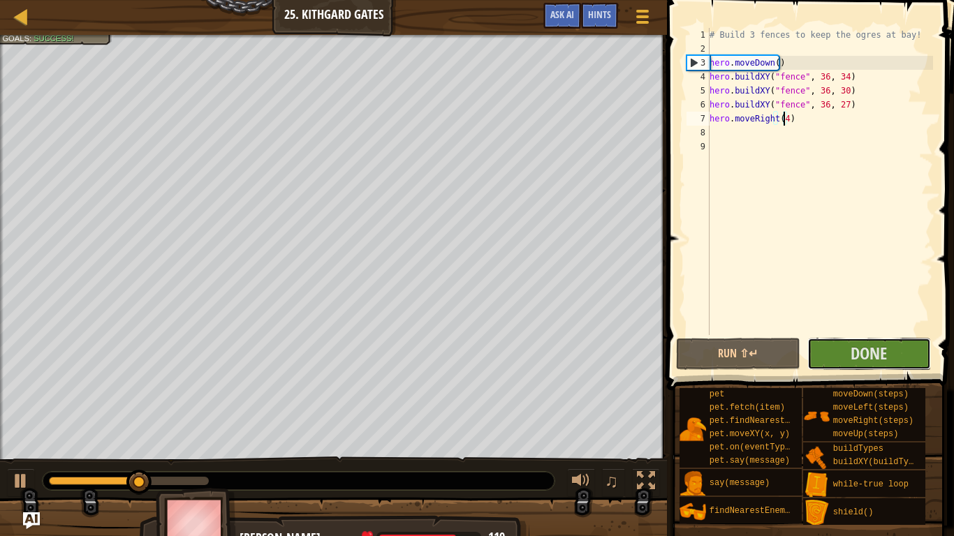
click at [872, 362] on span "Done" at bounding box center [868, 353] width 36 height 22
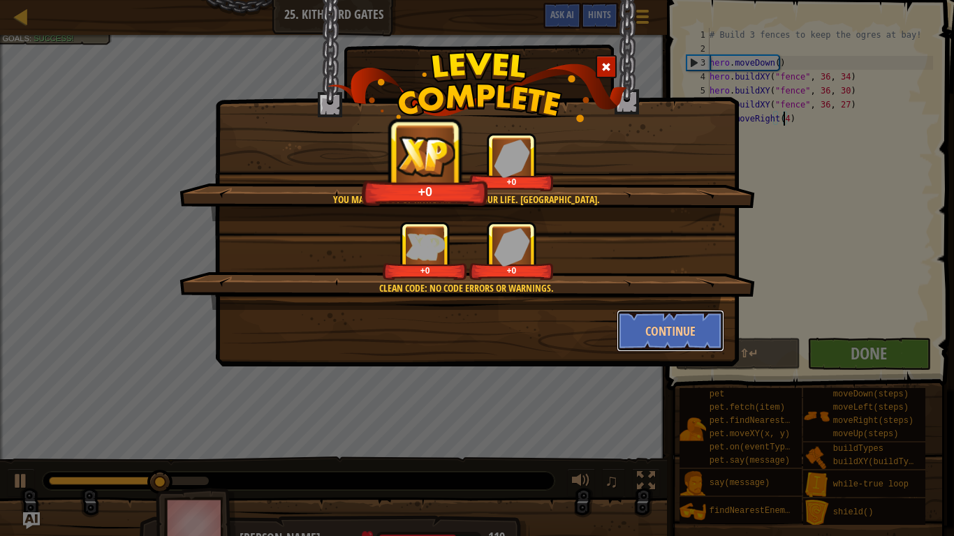
click at [663, 336] on button "Continue" at bounding box center [671, 331] width 108 height 42
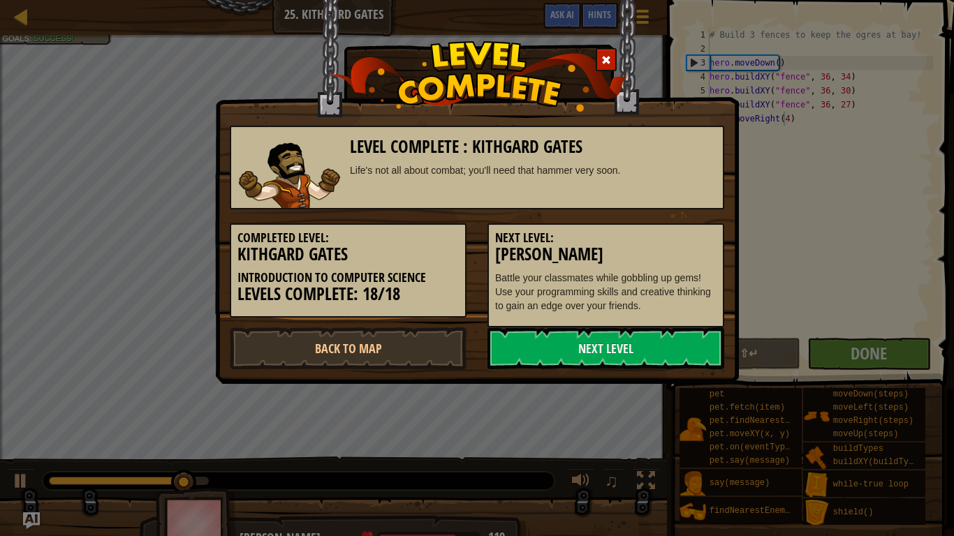
click at [361, 321] on div "Completed Level: Kithgard Gates Introduction to Computer Science Levels Complet…" at bounding box center [476, 268] width 515 height 118
click at [351, 368] on link "Back to Map" at bounding box center [348, 348] width 237 height 42
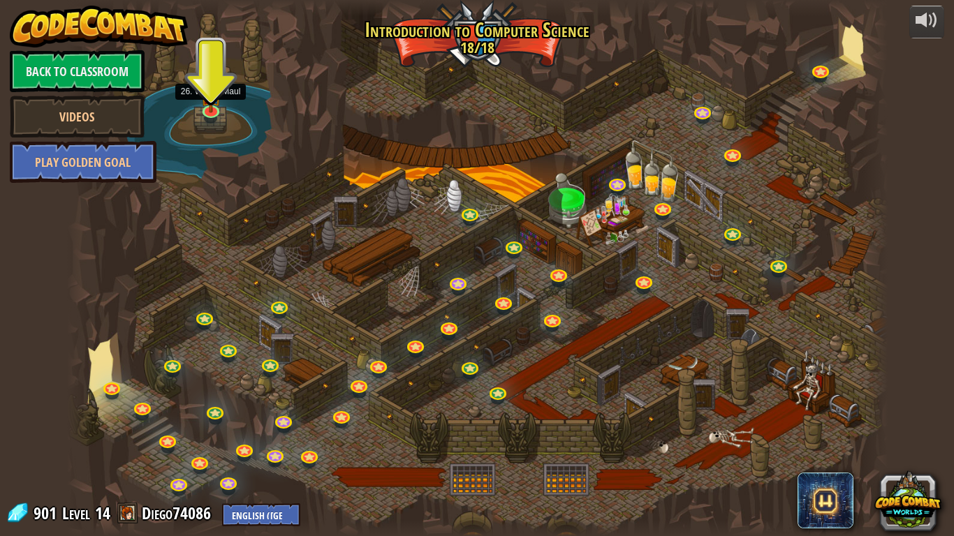
click at [216, 110] on img at bounding box center [210, 92] width 21 height 41
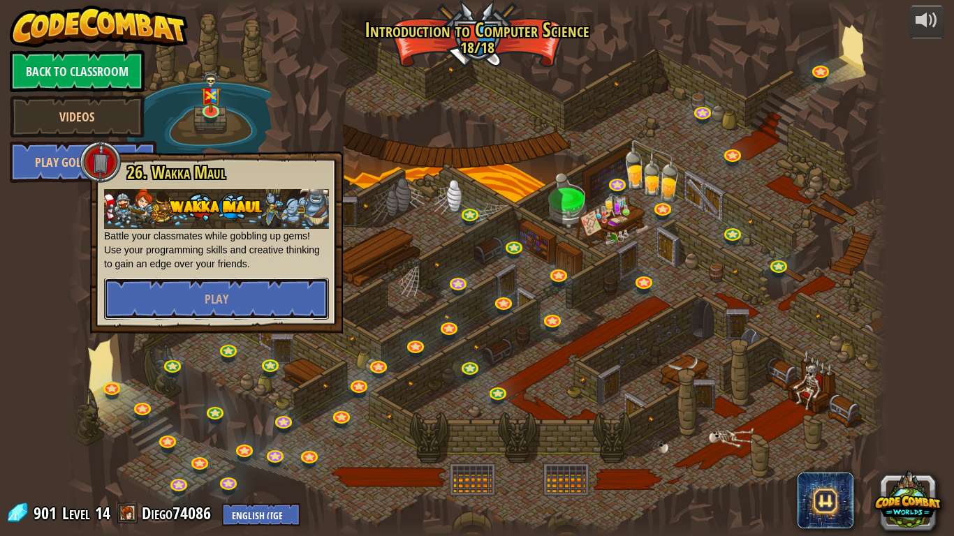
click at [258, 300] on button "Play" at bounding box center [216, 299] width 225 height 42
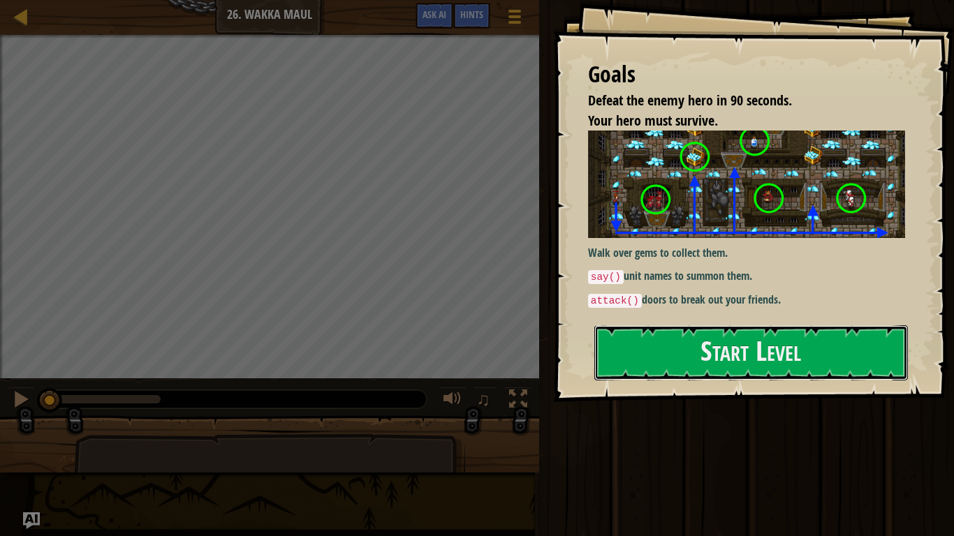
click at [790, 358] on button "Start Level" at bounding box center [751, 352] width 314 height 55
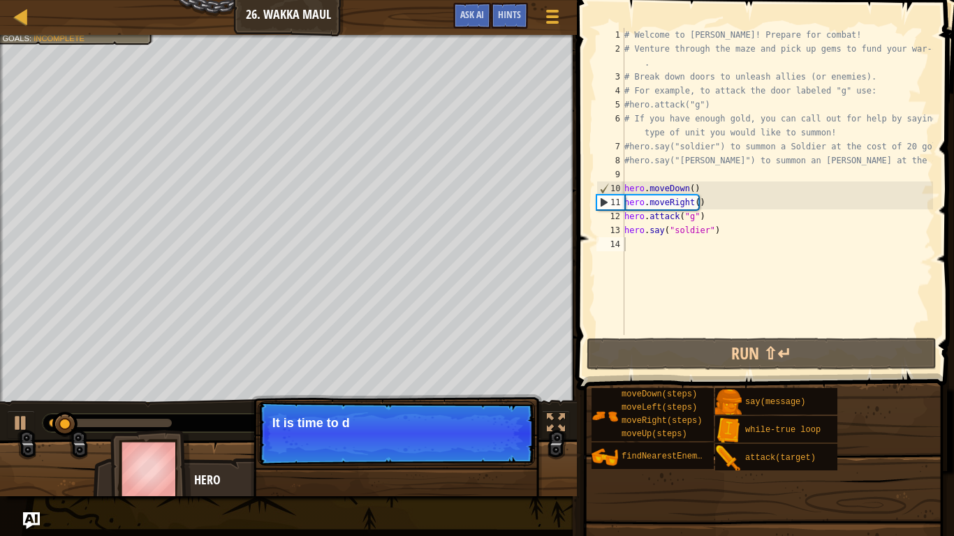
click at [448, 427] on p "Continue It is time to d" at bounding box center [396, 433] width 277 height 64
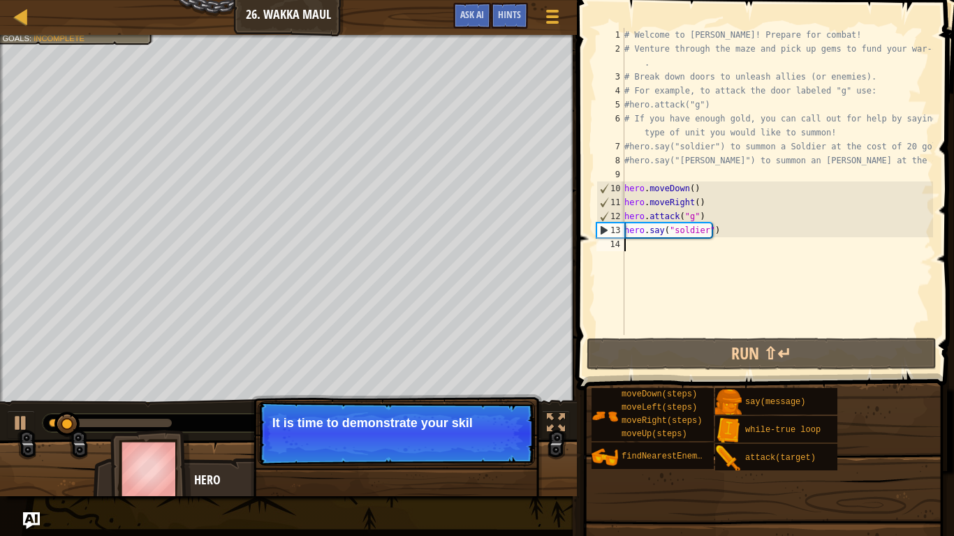
click at [448, 427] on p "Continue It is time to demonstrate your skil" at bounding box center [396, 433] width 277 height 64
click at [448, 427] on p "Continue It is time to demonstrate your skills." at bounding box center [396, 433] width 277 height 64
click at [489, 427] on button "Continue" at bounding box center [495, 442] width 58 height 18
click at [492, 427] on p "Continue Collect Gems to" at bounding box center [396, 433] width 277 height 64
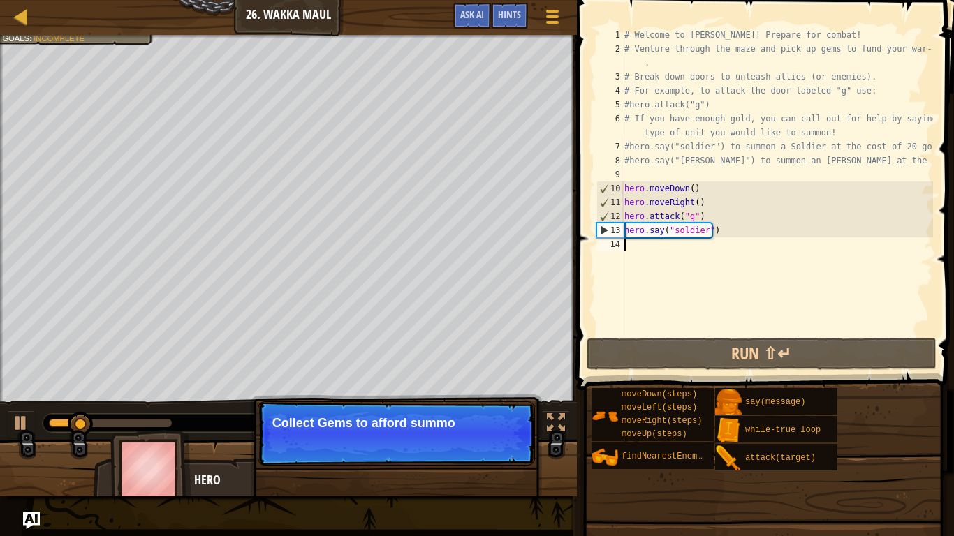
click at [478, 427] on p "Continue Collect Gems to afford summo" at bounding box center [396, 433] width 277 height 64
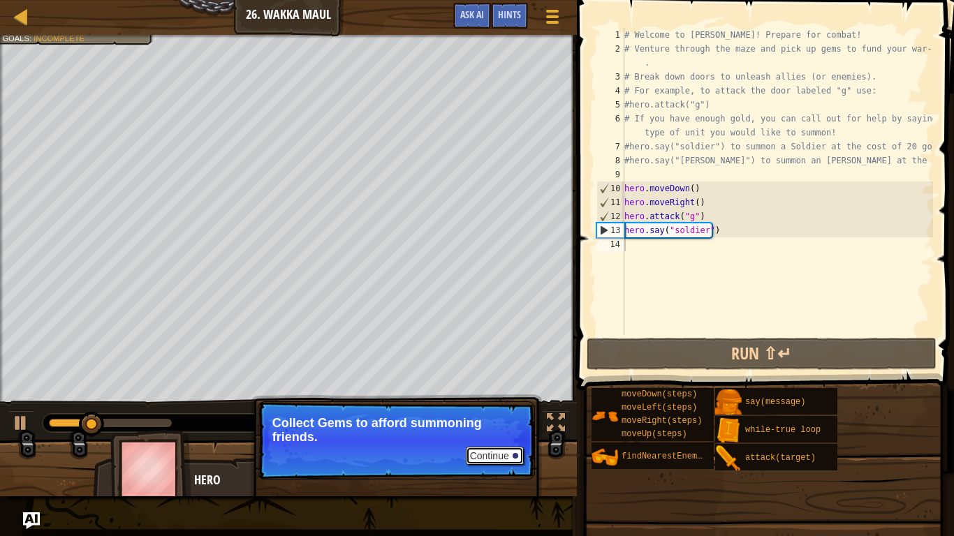
click at [480, 427] on button "Continue" at bounding box center [495, 456] width 58 height 18
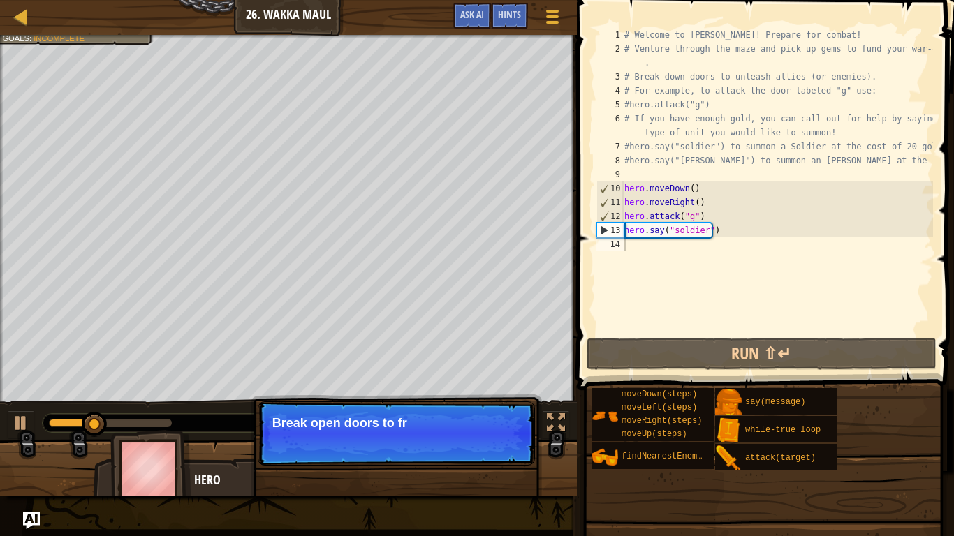
click at [486, 427] on p "Continue Break open doors to fr" at bounding box center [396, 433] width 277 height 64
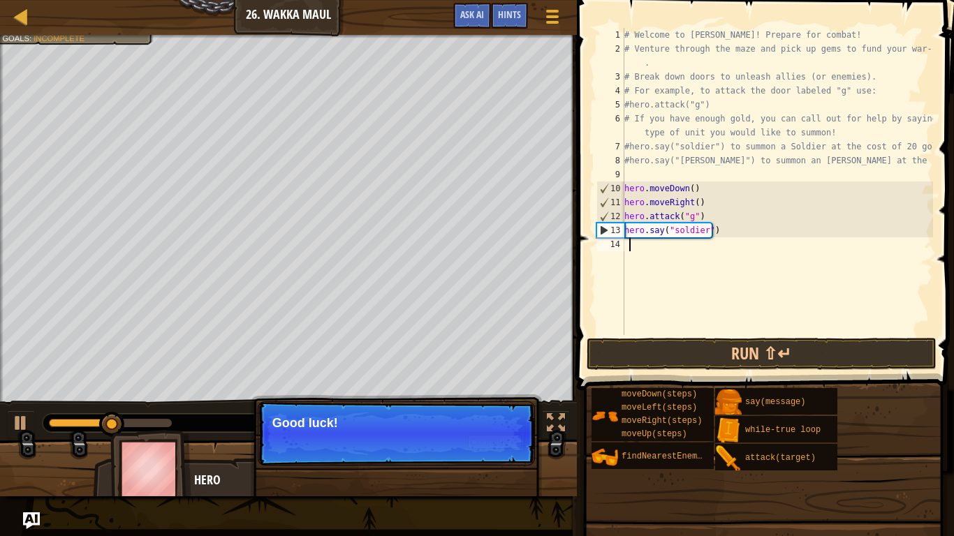
click at [496, 427] on button "Continue" at bounding box center [495, 442] width 58 height 18
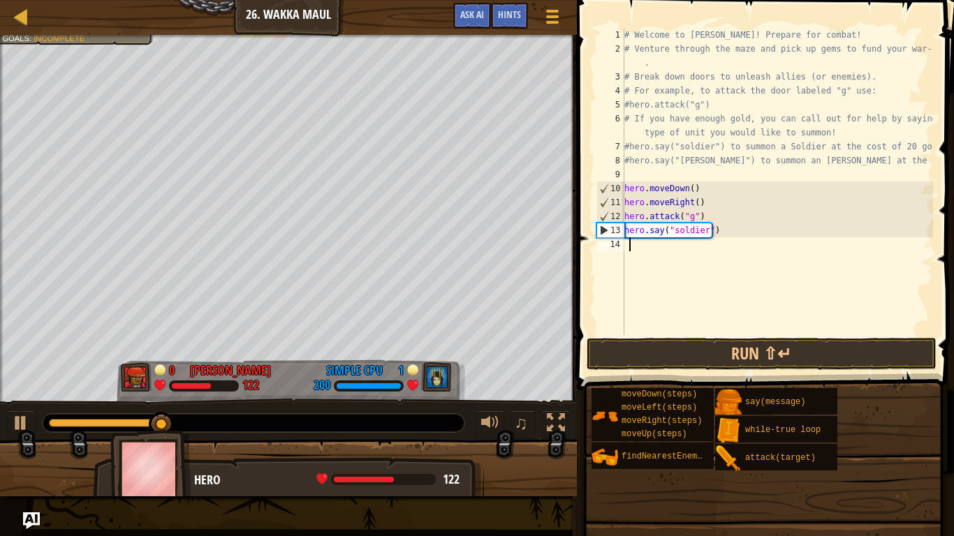
type textarea "h"
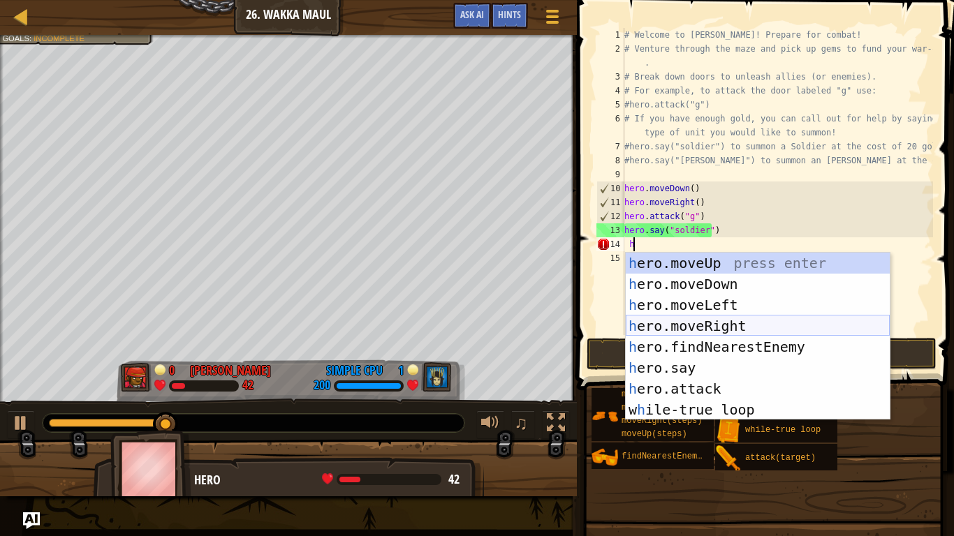
click at [715, 321] on div "h ero.moveUp press enter h ero.moveDown press enter h ero.moveLeft press enter …" at bounding box center [758, 357] width 264 height 209
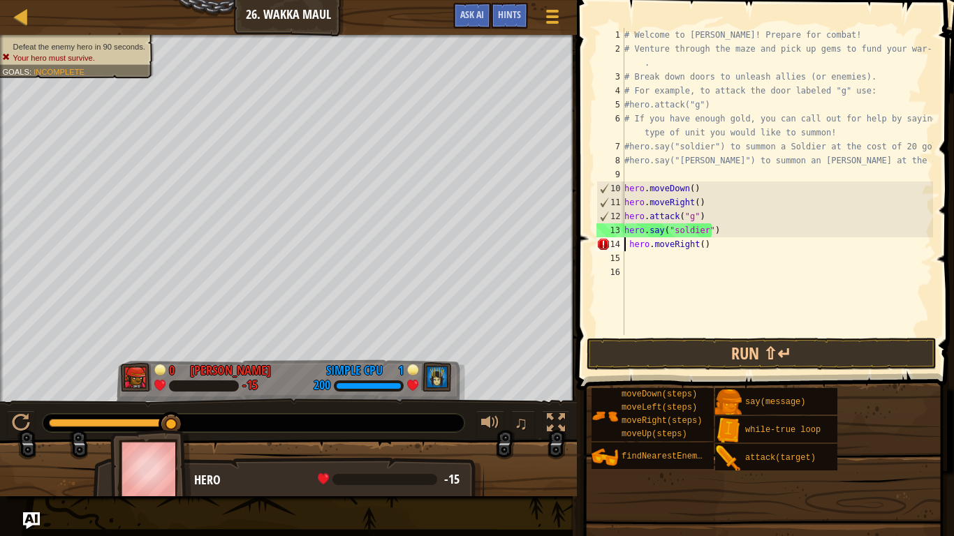
click at [626, 248] on div "# Welcome to [PERSON_NAME]! Prepare for combat! # Venture through the maze and …" at bounding box center [776, 195] width 311 height 335
type textarea "hero.moveRight()"
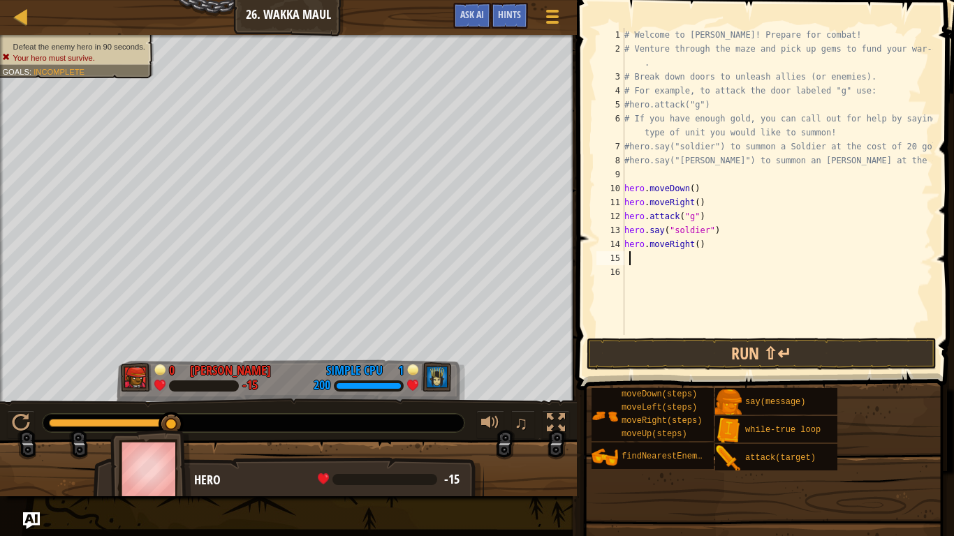
click at [631, 254] on div "# Welcome to [PERSON_NAME]! Prepare for combat! # Venture through the maze and …" at bounding box center [776, 195] width 311 height 335
click at [692, 242] on div "# Welcome to [PERSON_NAME]! Prepare for combat! # Venture through the maze and …" at bounding box center [776, 195] width 311 height 335
type textarea "hero.moveRight(2)"
click at [643, 260] on div "# Welcome to [PERSON_NAME]! Prepare for combat! # Venture through the maze and …" at bounding box center [776, 195] width 311 height 335
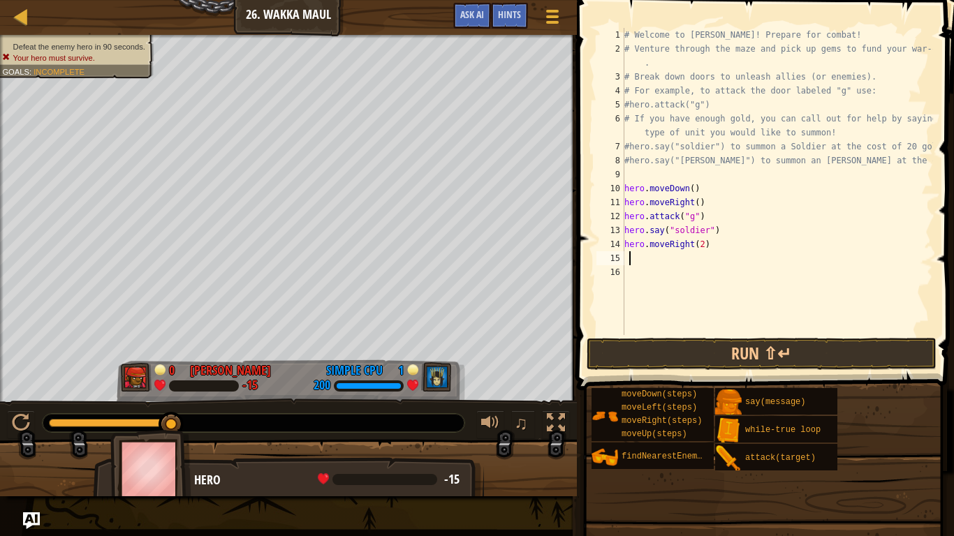
scroll to position [6, 0]
click at [686, 244] on div "# Welcome to [PERSON_NAME]! Prepare for combat! # Venture through the maze and …" at bounding box center [776, 195] width 311 height 335
click at [695, 249] on div "# Welcome to [PERSON_NAME]! Prepare for combat! # Venture through the maze and …" at bounding box center [776, 195] width 311 height 335
click at [642, 257] on div "# Welcome to [PERSON_NAME]! Prepare for combat! # Venture through the maze and …" at bounding box center [776, 195] width 311 height 335
type textarea "he"
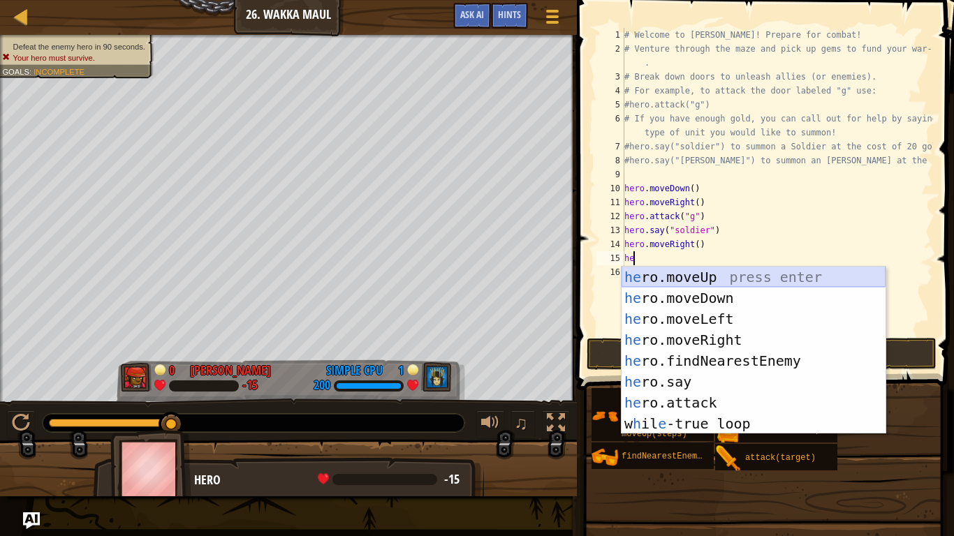
click at [657, 275] on div "he ro.moveUp press enter he ro.moveDown press enter he ro.moveLeft press enter …" at bounding box center [753, 371] width 264 height 209
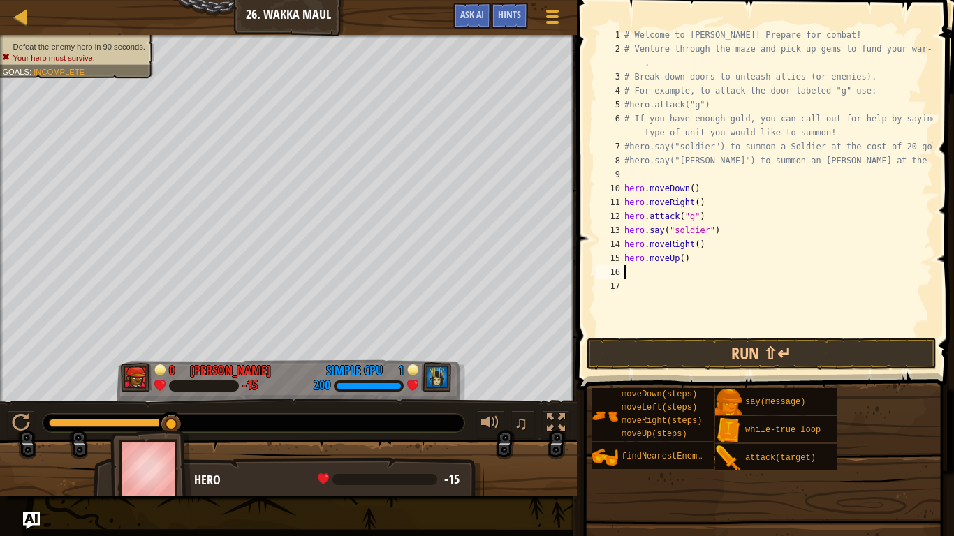
click at [679, 257] on div "# Welcome to [PERSON_NAME]! Prepare for combat! # Venture through the maze and …" at bounding box center [776, 195] width 311 height 335
type textarea "hero.moveUp(2)"
click at [661, 265] on div "# Welcome to [PERSON_NAME]! Prepare for combat! # Venture through the maze and …" at bounding box center [776, 195] width 311 height 335
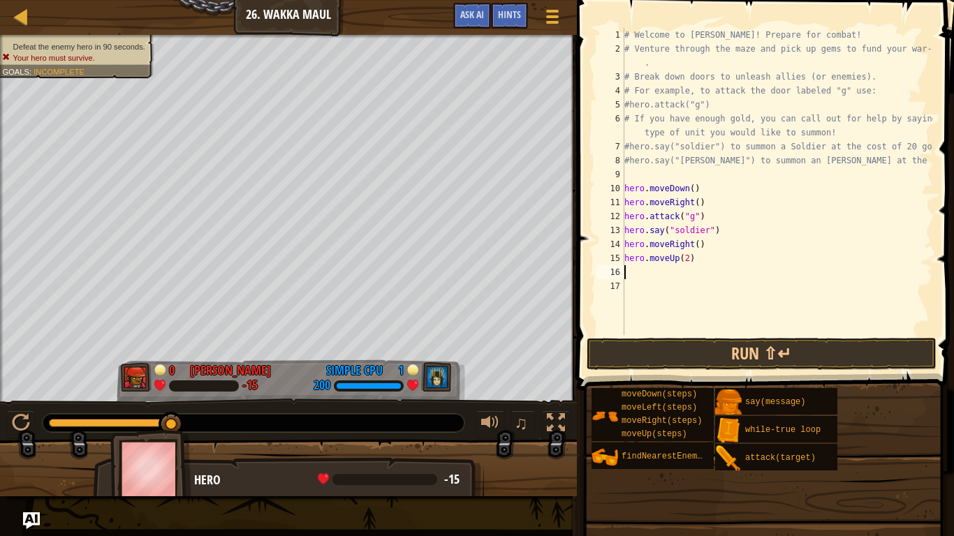
type textarea "h"
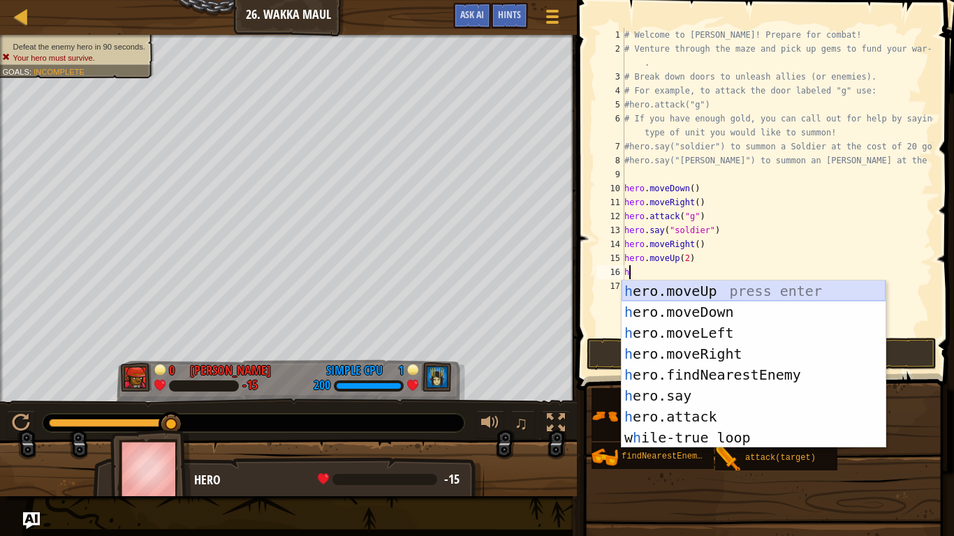
click at [725, 288] on div "h ero.moveUp press enter h ero.moveDown press enter h ero.moveLeft press enter …" at bounding box center [753, 385] width 264 height 209
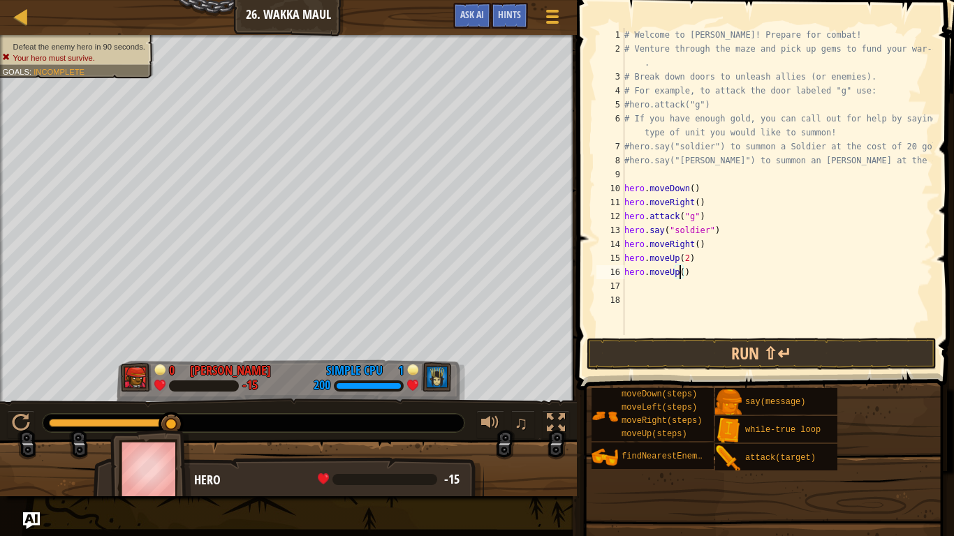
click at [679, 276] on div "# Welcome to [PERSON_NAME]! Prepare for combat! # Venture through the maze and …" at bounding box center [776, 195] width 311 height 335
type textarea "hero.moveUp(3)"
click at [656, 286] on div "# Welcome to [PERSON_NAME]! Prepare for combat! # Venture through the maze and …" at bounding box center [776, 195] width 311 height 335
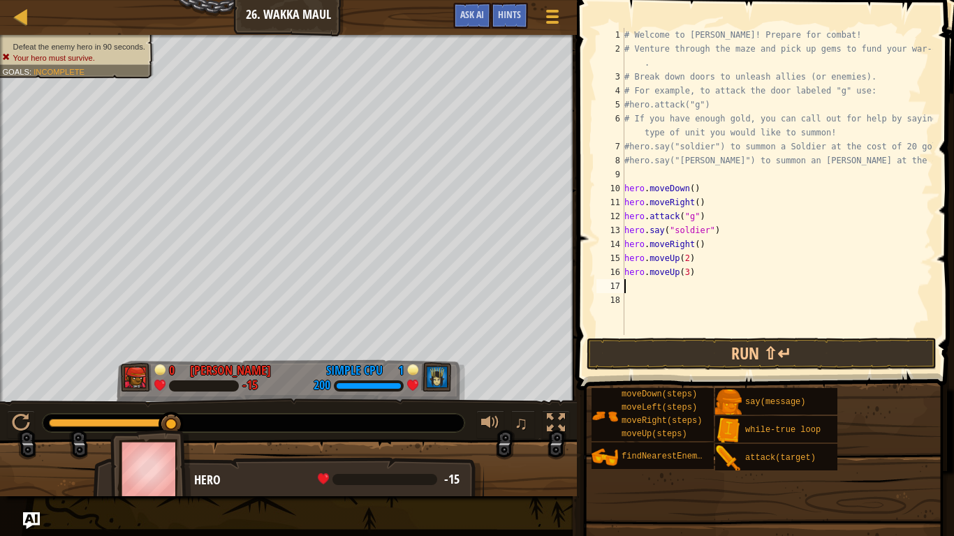
click at [675, 277] on div "# Welcome to [PERSON_NAME]! Prepare for combat! # Venture through the maze and …" at bounding box center [776, 195] width 311 height 335
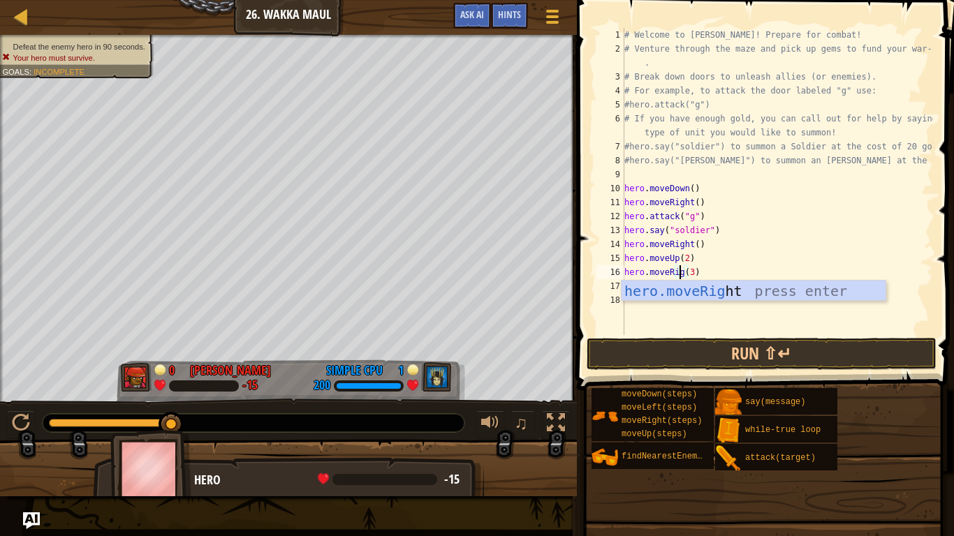
scroll to position [6, 5]
click at [737, 293] on div "hero.moveRight press enter" at bounding box center [753, 312] width 264 height 63
type textarea "hero.moveRight()(3)"
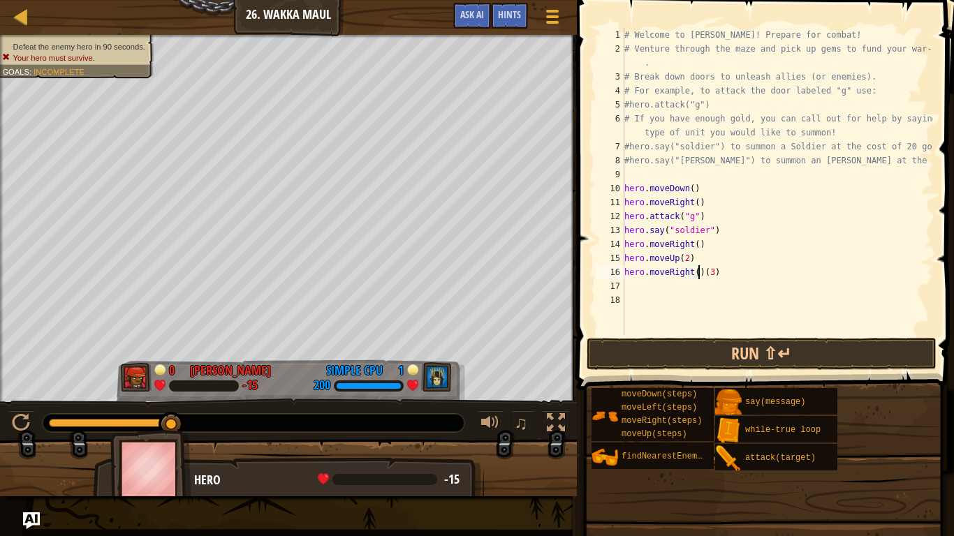
click at [629, 281] on div "# Welcome to [PERSON_NAME]! Prepare for combat! # Venture through the maze and …" at bounding box center [776, 195] width 311 height 335
click at [697, 274] on div "# Welcome to [PERSON_NAME]! Prepare for combat! # Venture through the maze and …" at bounding box center [776, 195] width 311 height 335
type textarea "hero.moveRight(3)"
click at [642, 284] on div "# Welcome to [PERSON_NAME]! Prepare for combat! # Venture through the maze and …" at bounding box center [776, 195] width 311 height 335
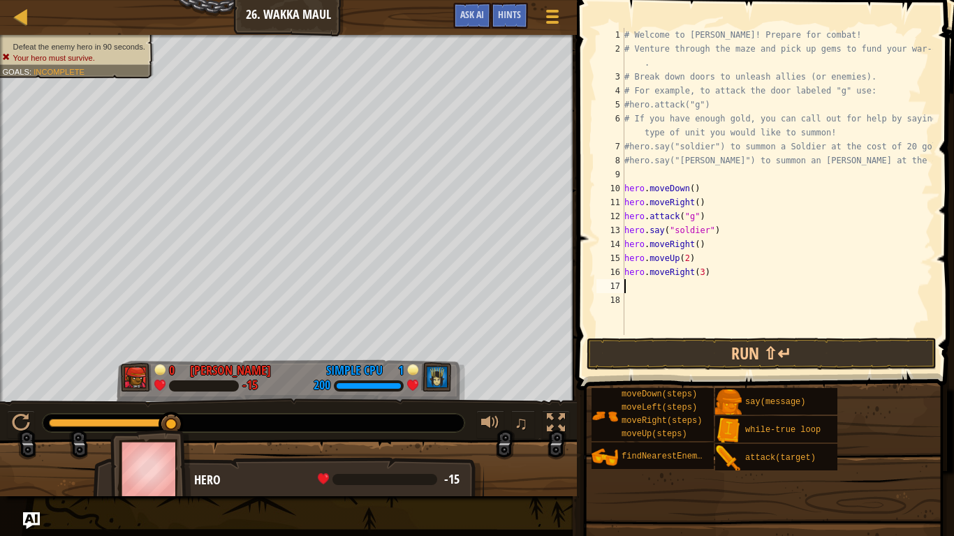
type textarea "h"
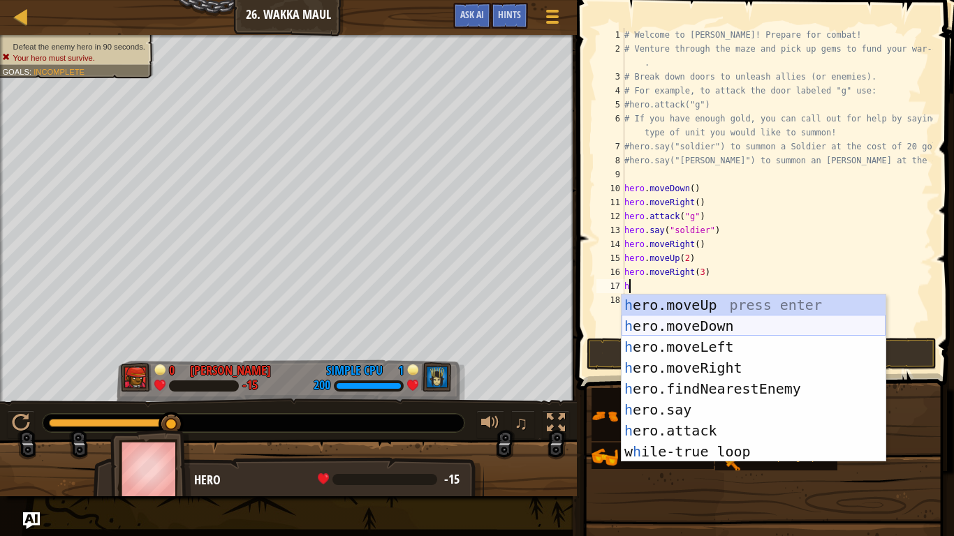
click at [708, 326] on div "h ero.moveUp press enter h ero.moveDown press enter h ero.moveLeft press enter …" at bounding box center [753, 399] width 264 height 209
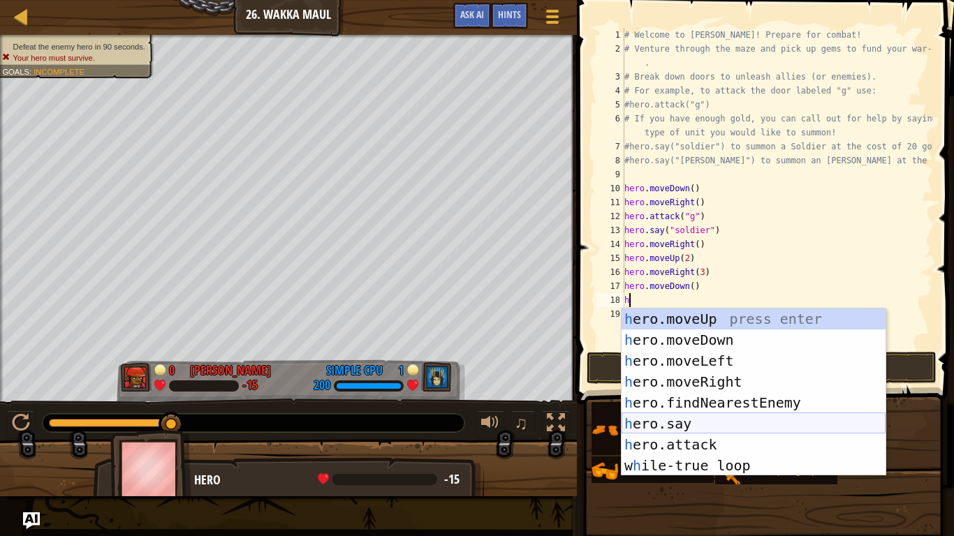
click at [703, 427] on div "h ero.moveUp press enter h ero.moveDown press enter h ero.moveLeft press enter …" at bounding box center [753, 413] width 264 height 209
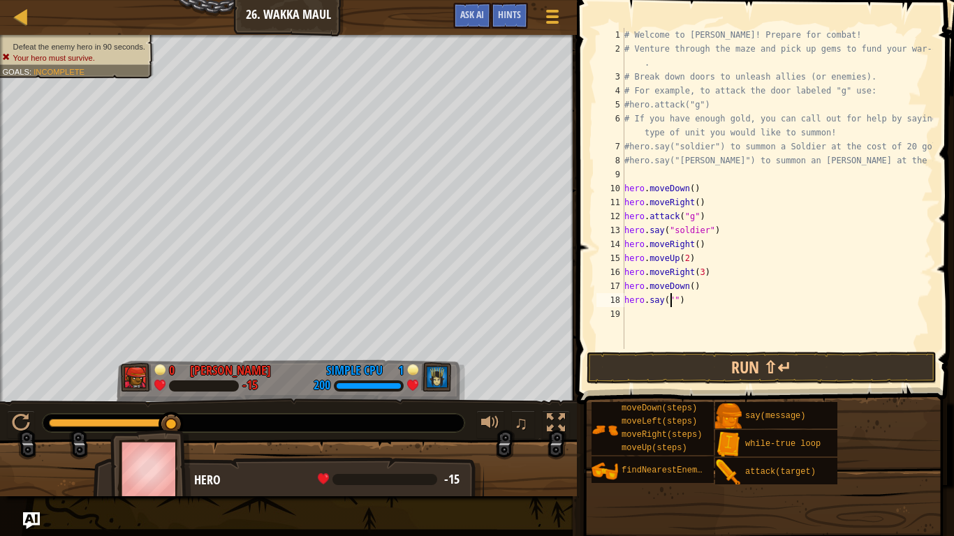
type textarea "hero.say("h")"
click at [661, 325] on div "# Welcome to [PERSON_NAME]! Prepare for combat! # Venture through the maze and …" at bounding box center [776, 202] width 311 height 349
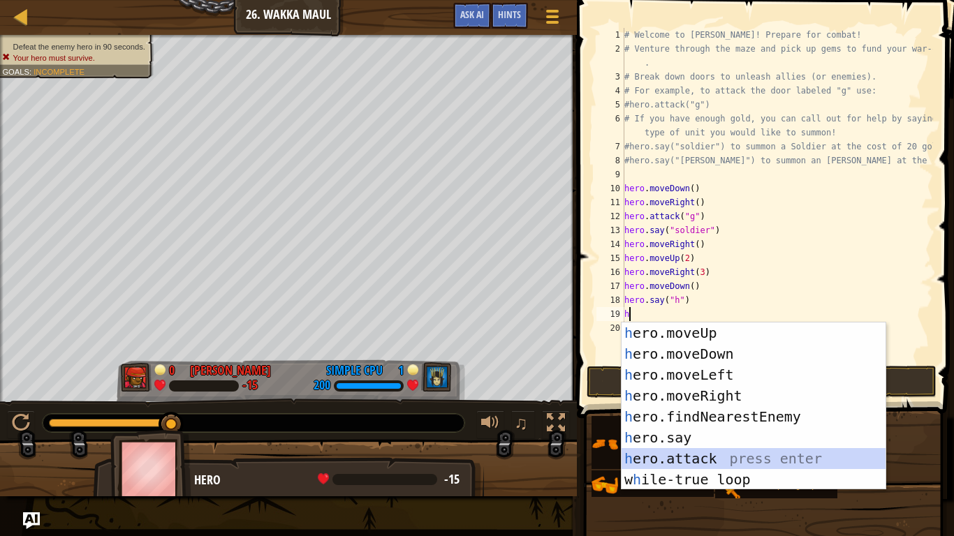
click at [695, 427] on div "h ero.moveUp press enter h ero.moveDown press enter h ero.moveLeft press enter …" at bounding box center [753, 427] width 264 height 209
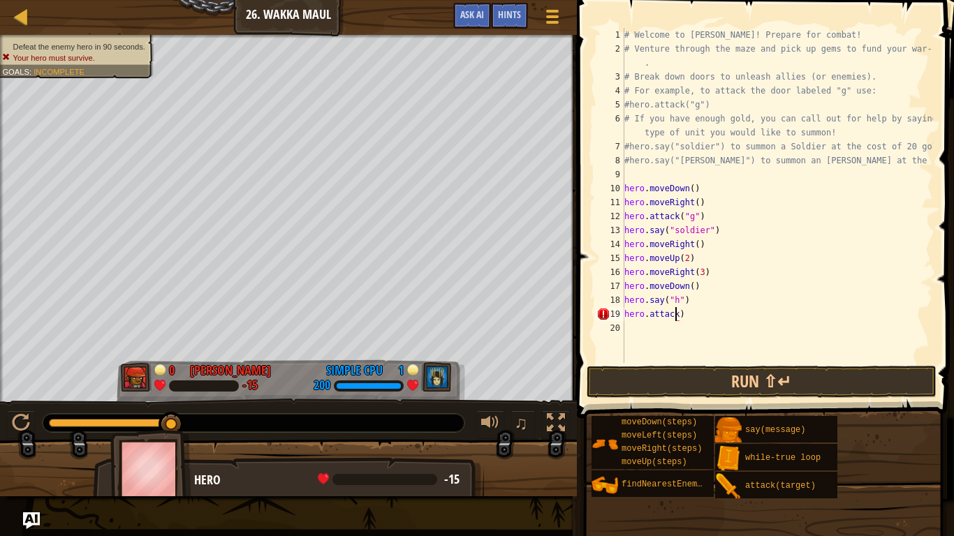
click at [659, 304] on div "# Welcome to [PERSON_NAME]! Prepare for combat! # Venture through the maze and …" at bounding box center [776, 209] width 311 height 363
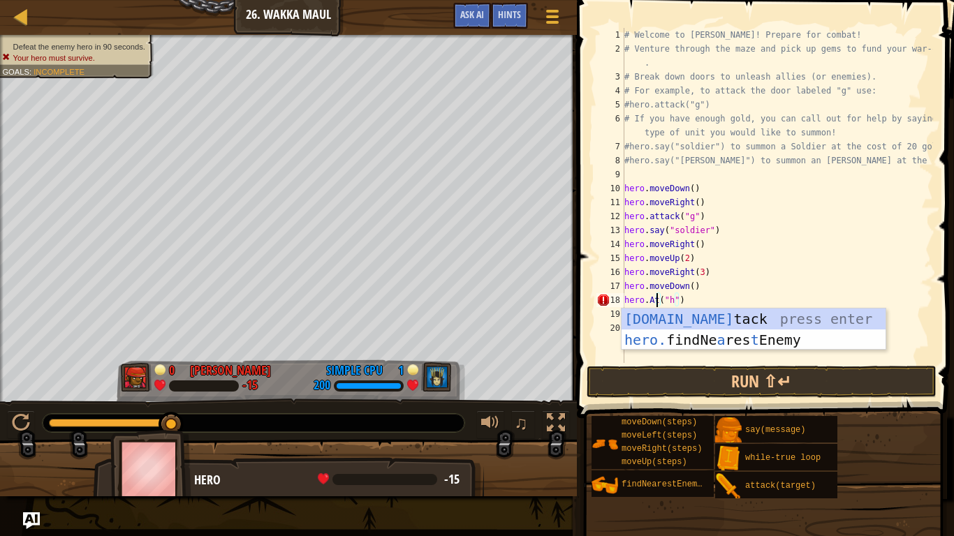
scroll to position [6, 3]
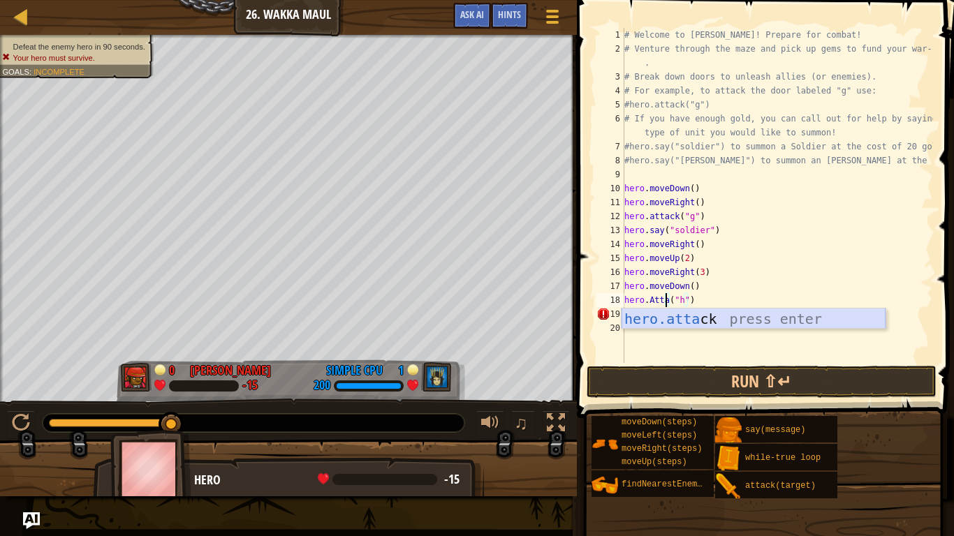
click at [658, 321] on div "hero.[PERSON_NAME] press enter" at bounding box center [753, 340] width 264 height 63
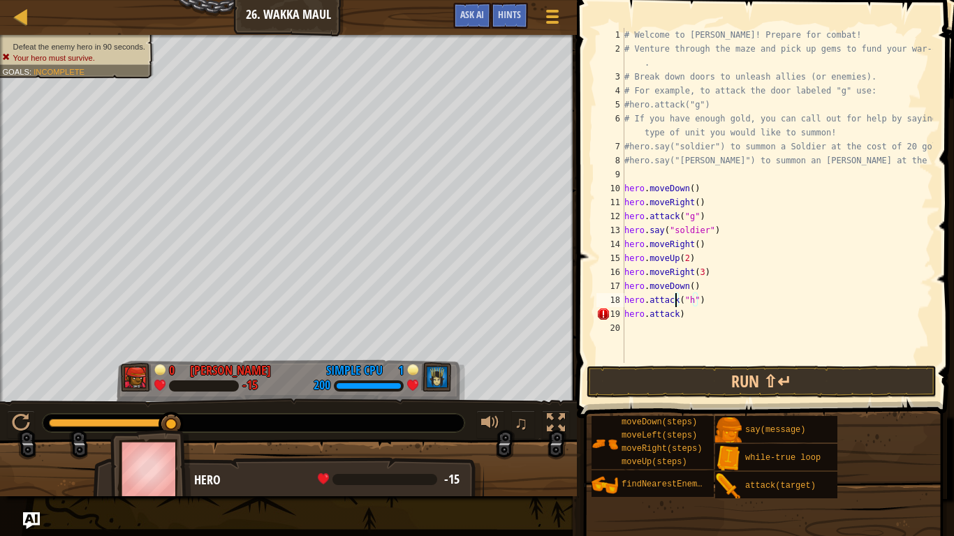
click at [681, 319] on div "# Welcome to [PERSON_NAME]! Prepare for combat! # Venture through the maze and …" at bounding box center [776, 209] width 311 height 363
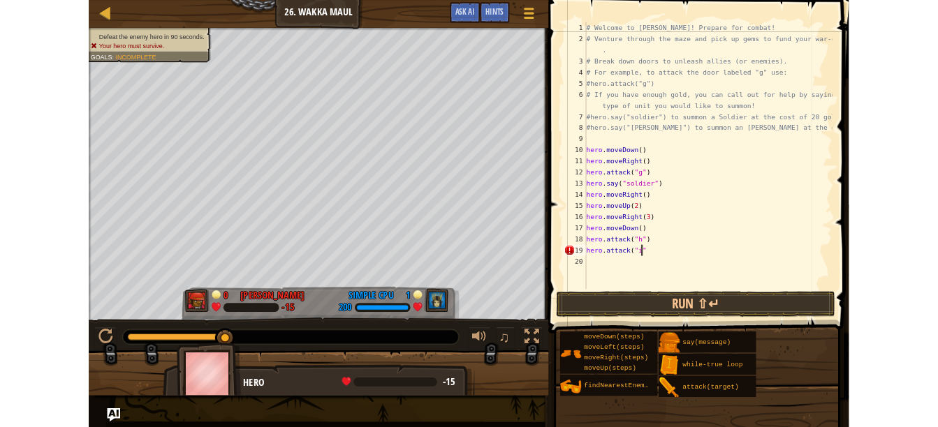
scroll to position [6, 5]
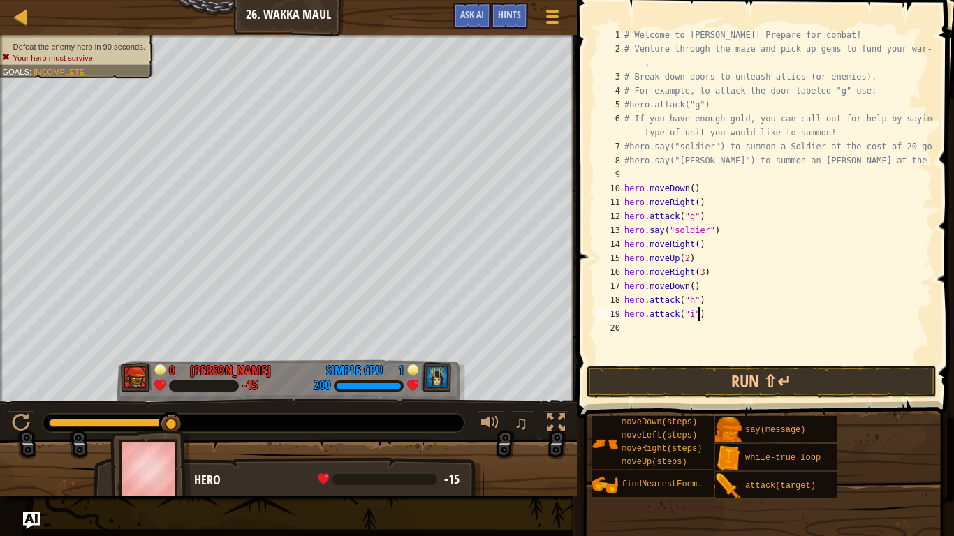
type textarea "hero.attack("i")"
click at [709, 364] on span at bounding box center [767, 189] width 388 height 459
click at [709, 372] on button "Run ⇧↵" at bounding box center [762, 382] width 350 height 32
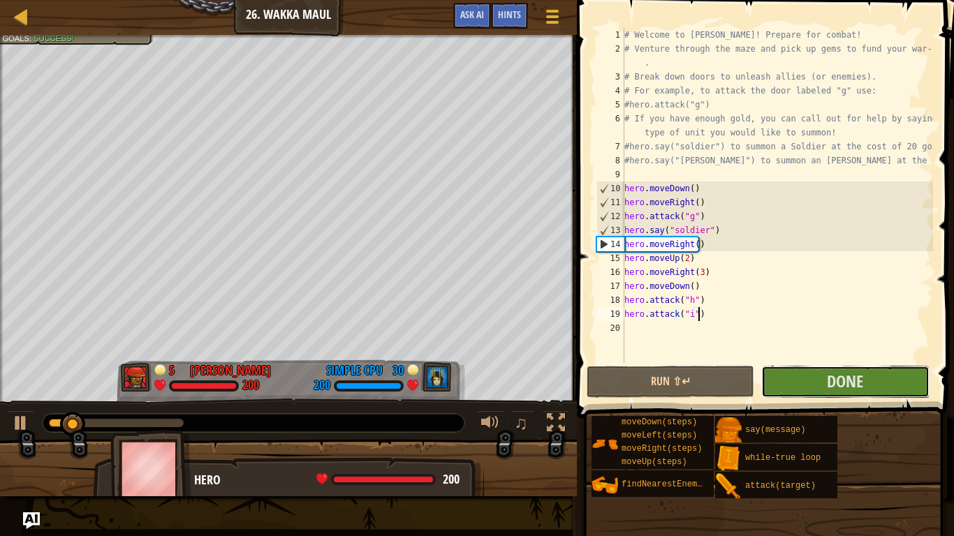
click at [796, 376] on button "Done" at bounding box center [845, 382] width 168 height 32
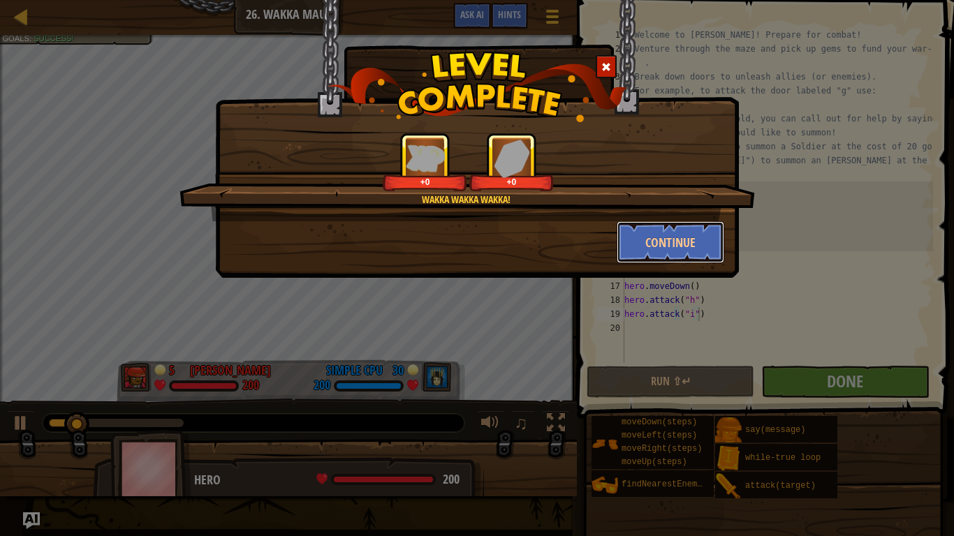
click at [685, 245] on button "Continue" at bounding box center [671, 242] width 108 height 42
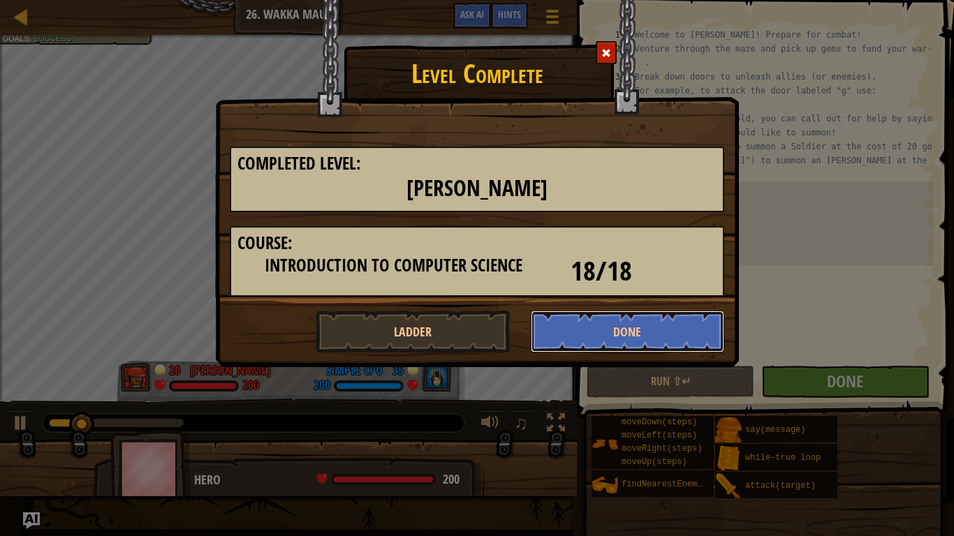
click at [563, 330] on button "Done" at bounding box center [628, 332] width 194 height 42
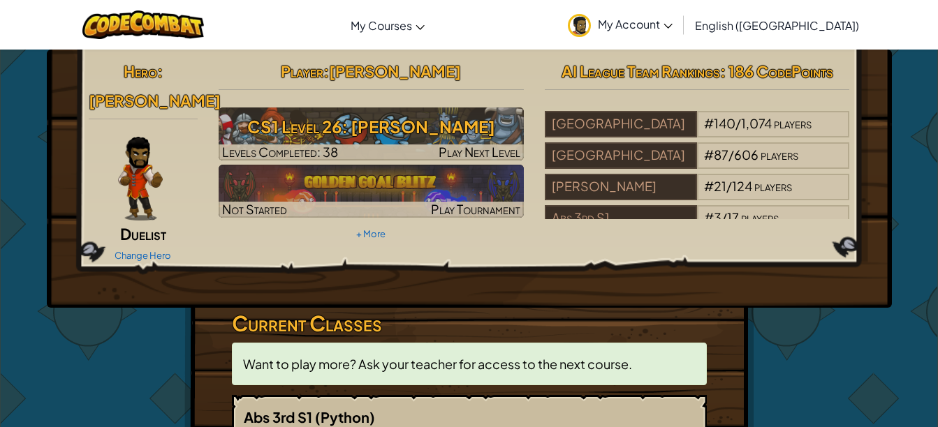
scroll to position [27, 0]
